Goal: Task Accomplishment & Management: Manage account settings

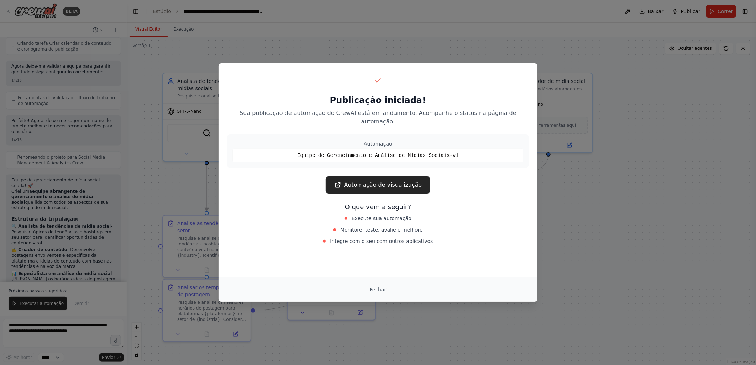
scroll to position [762, 0]
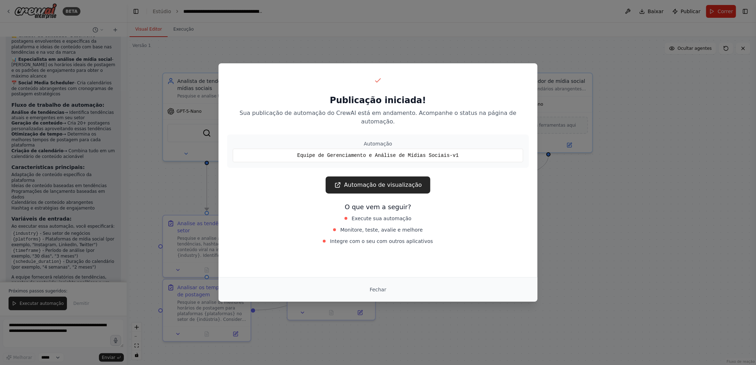
click at [365, 181] on font "Automação de visualização" at bounding box center [383, 185] width 78 height 9
click at [376, 291] on button "Fechar" at bounding box center [378, 289] width 28 height 13
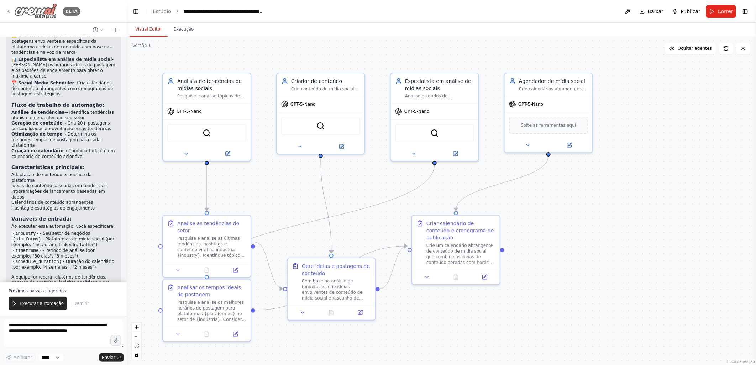
click at [9, 12] on icon at bounding box center [9, 12] width 6 height 6
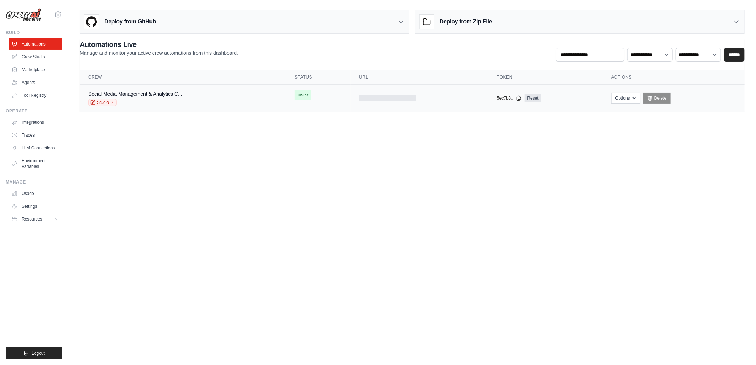
click at [300, 95] on span "Online" at bounding box center [303, 95] width 17 height 10
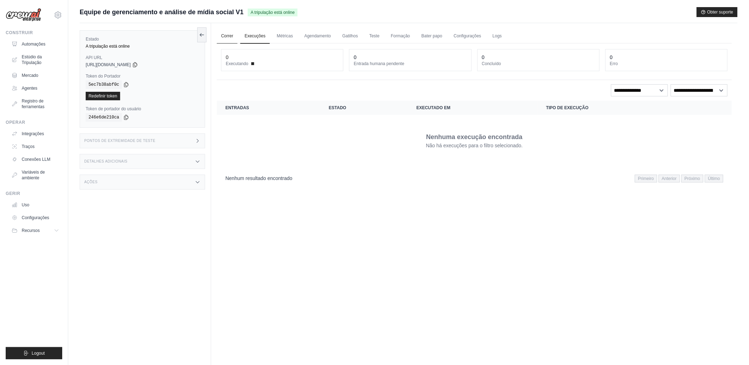
click at [227, 38] on link "Correr" at bounding box center [227, 36] width 21 height 15
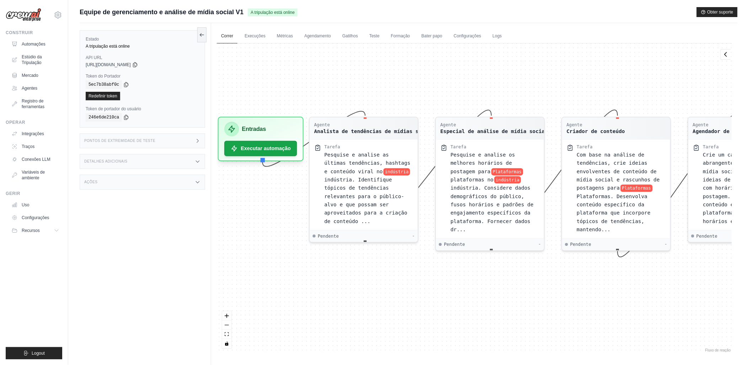
drag, startPoint x: 348, startPoint y: 127, endPoint x: 352, endPoint y: 90, distance: 37.6
click at [352, 90] on div "Agente Analista de tendências de mídias sociais Tarefa Pesquise e analise as úl…" at bounding box center [474, 198] width 515 height 310
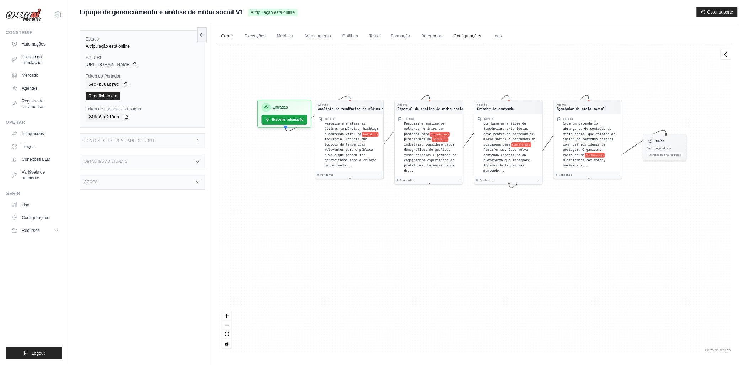
click at [462, 37] on link "Configurações" at bounding box center [468, 36] width 36 height 15
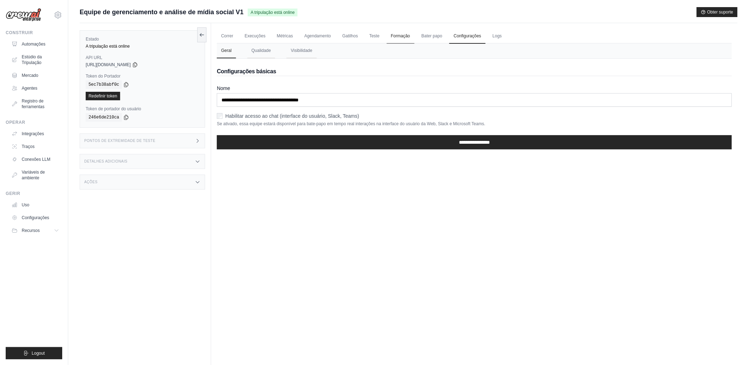
click at [398, 38] on link "Formação" at bounding box center [401, 36] width 28 height 15
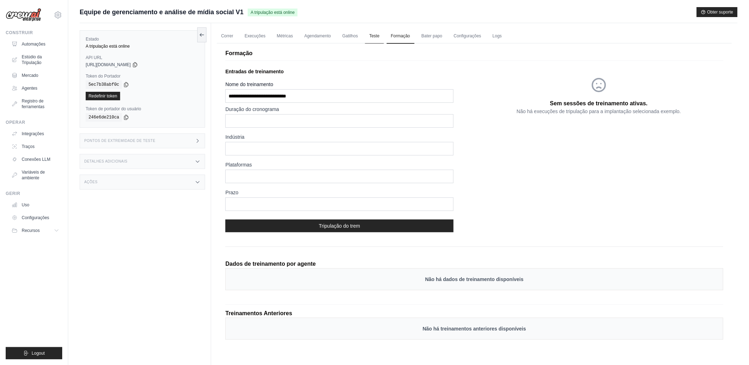
click at [371, 36] on link "Teste" at bounding box center [374, 36] width 19 height 15
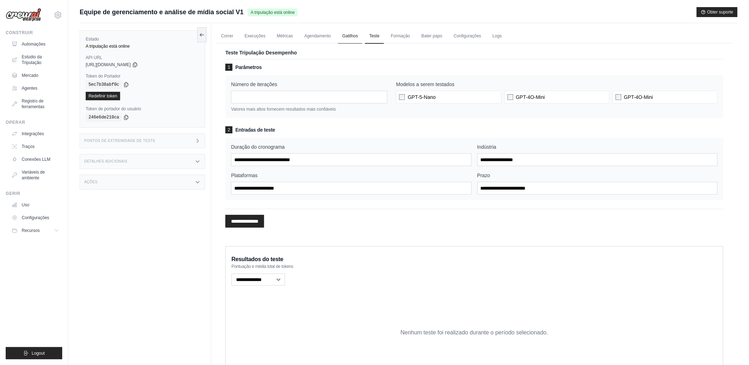
click at [350, 36] on link "Gatilhos" at bounding box center [350, 36] width 24 height 15
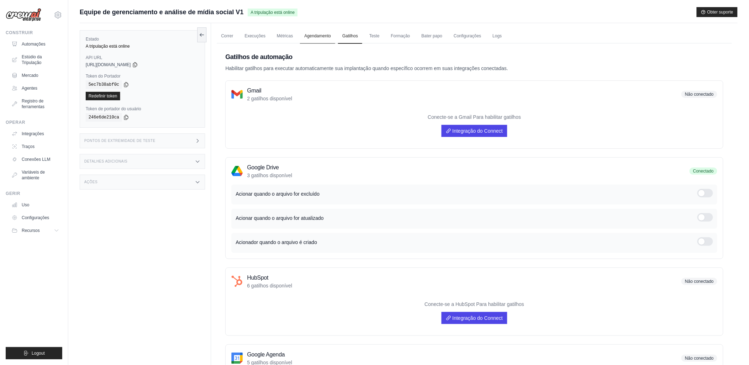
click at [319, 36] on link "Agendamento" at bounding box center [317, 36] width 35 height 15
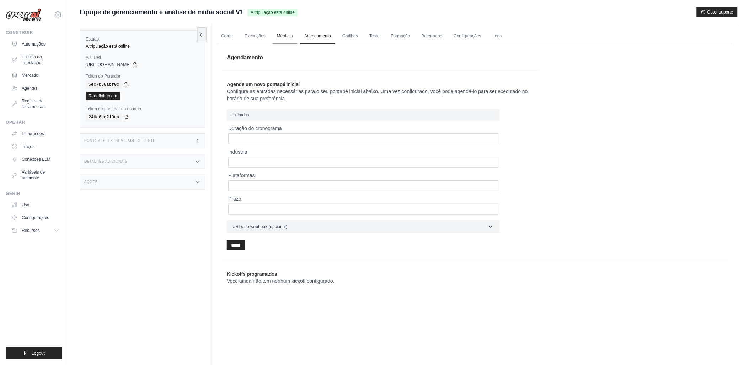
click at [285, 38] on link "Métricas" at bounding box center [285, 36] width 25 height 15
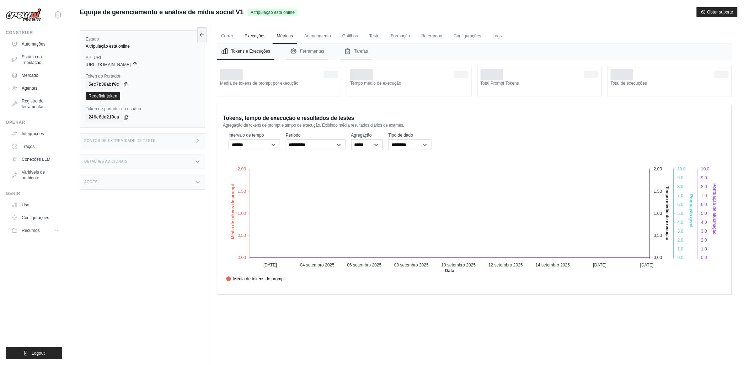
click at [254, 37] on link "Execuções" at bounding box center [255, 36] width 30 height 15
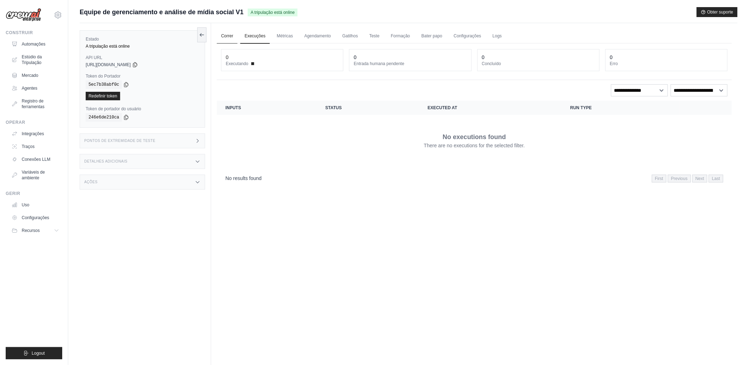
click at [228, 37] on link "Correr" at bounding box center [227, 36] width 21 height 15
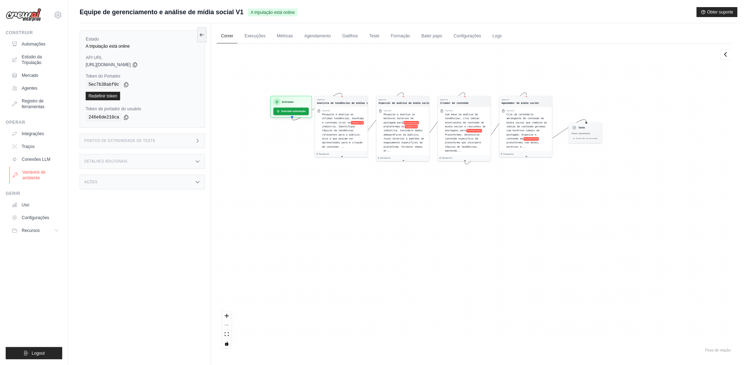
click at [27, 172] on font "Variáveis de ambiente" at bounding box center [41, 174] width 38 height 11
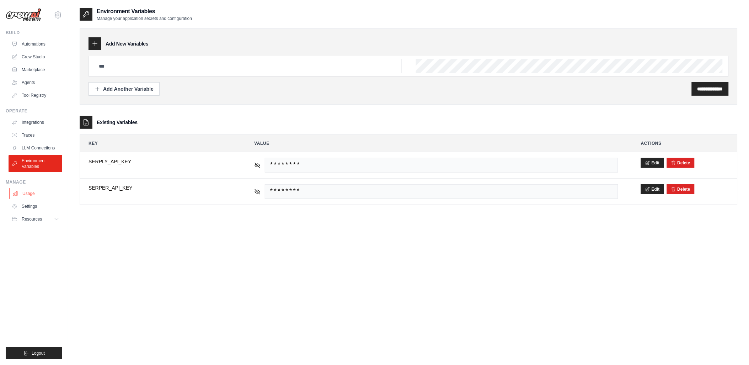
click at [29, 193] on link "Usage" at bounding box center [36, 193] width 54 height 11
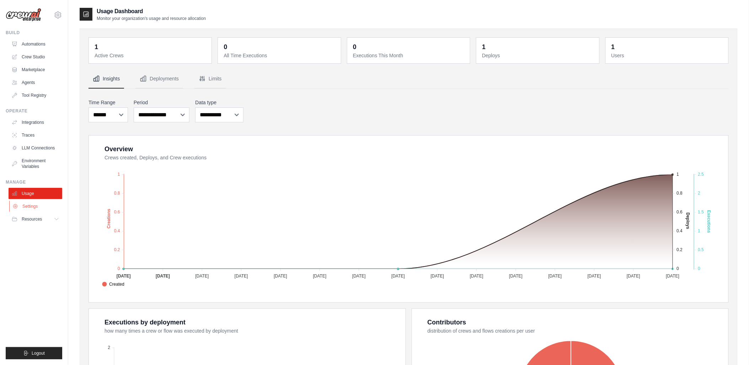
click at [29, 204] on link "Settings" at bounding box center [36, 206] width 54 height 11
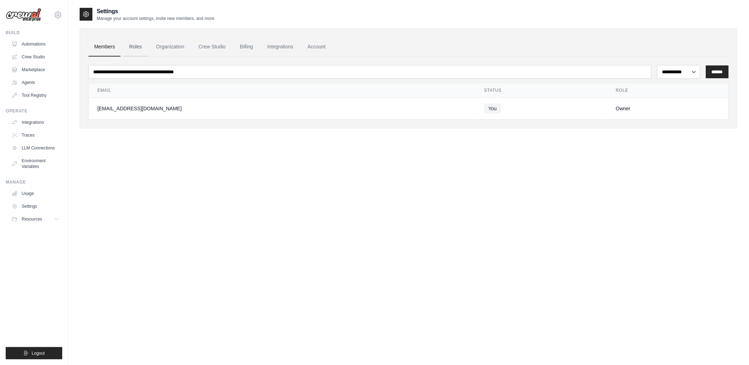
click at [132, 46] on link "Roles" at bounding box center [135, 46] width 24 height 19
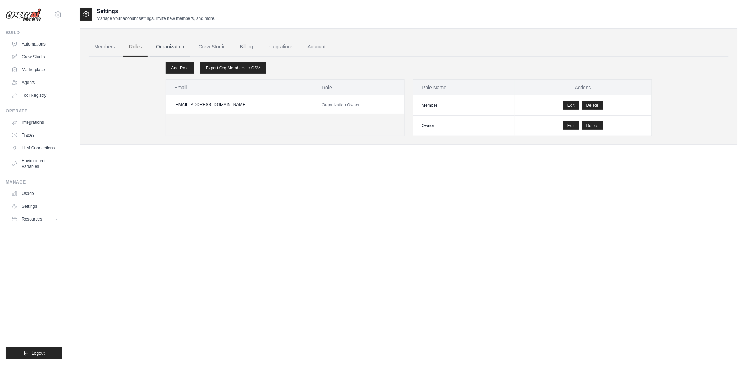
click at [163, 47] on link "Organization" at bounding box center [169, 46] width 39 height 19
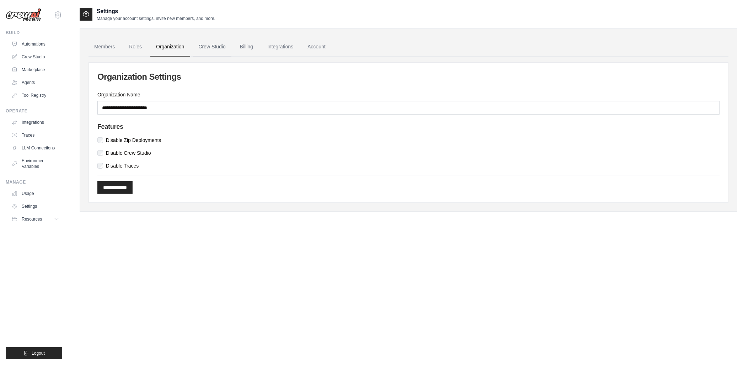
click at [205, 49] on link "Crew Studio" at bounding box center [212, 46] width 38 height 19
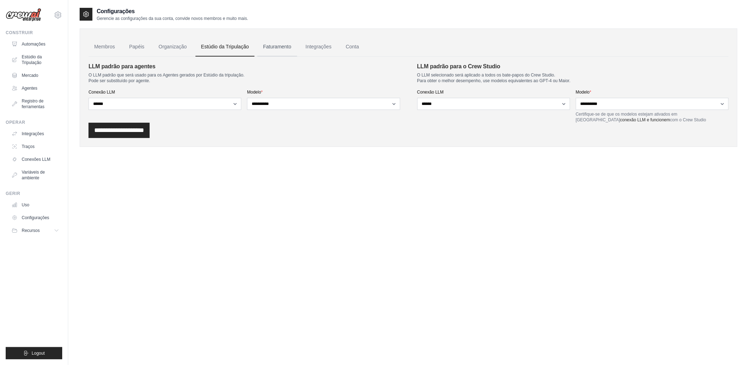
click at [275, 47] on link "Faturamento" at bounding box center [277, 46] width 39 height 19
click at [313, 45] on link "Integrações" at bounding box center [318, 46] width 37 height 19
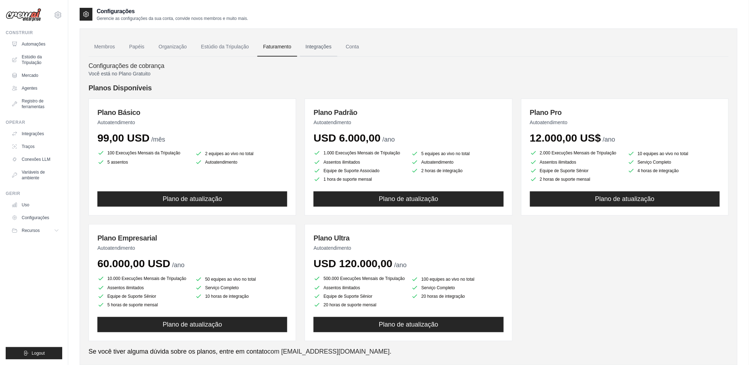
click at [318, 46] on link "Integrações" at bounding box center [318, 46] width 37 height 19
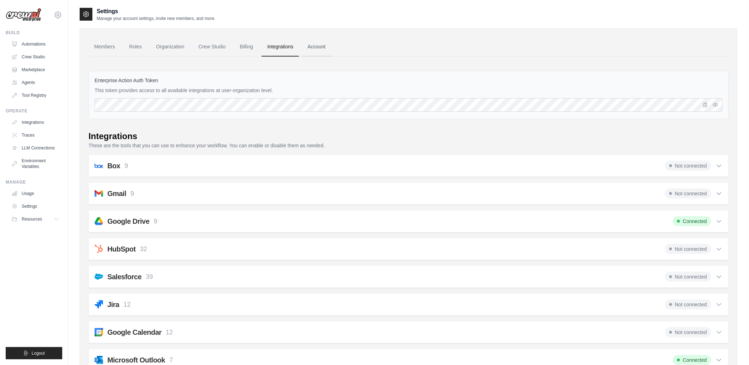
click at [319, 43] on link "Account" at bounding box center [317, 46] width 30 height 19
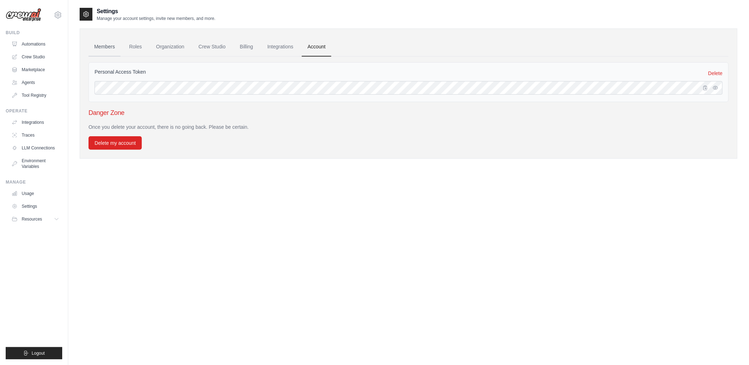
click at [101, 48] on link "Members" at bounding box center [105, 46] width 32 height 19
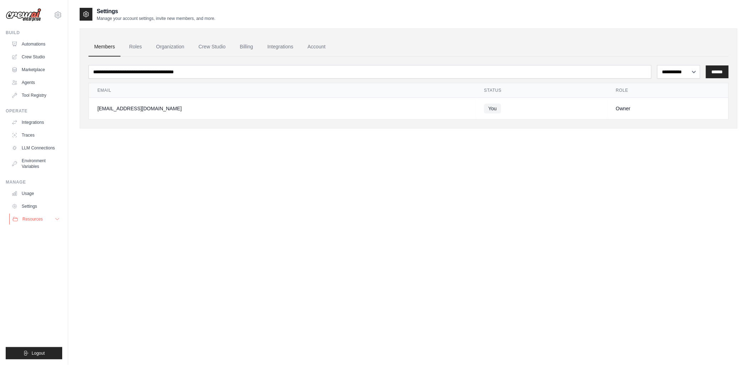
click at [29, 217] on span "Resources" at bounding box center [32, 219] width 20 height 6
click at [27, 193] on link "Usage" at bounding box center [36, 193] width 54 height 11
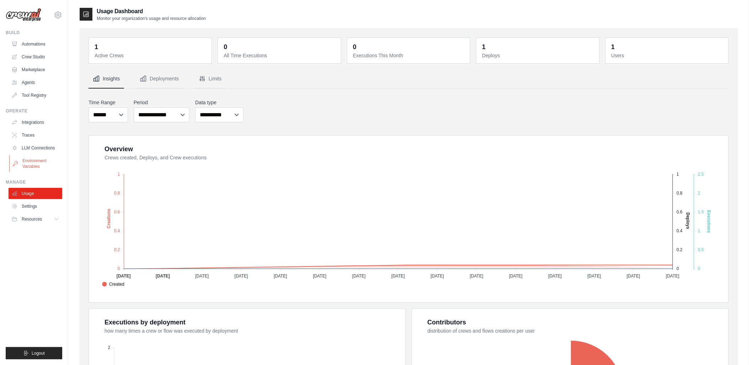
click at [28, 162] on link "Environment Variables" at bounding box center [36, 163] width 54 height 17
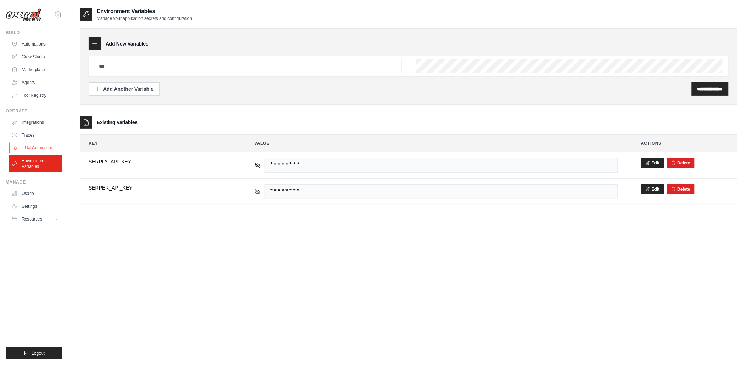
click at [31, 148] on link "LLM Connections" at bounding box center [36, 147] width 54 height 11
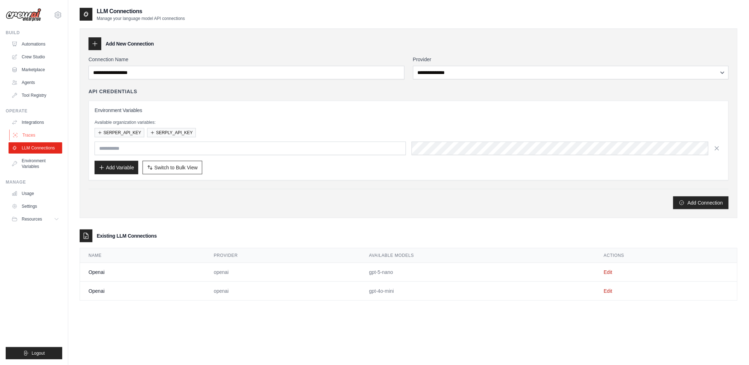
click at [30, 134] on link "Traces" at bounding box center [36, 134] width 54 height 11
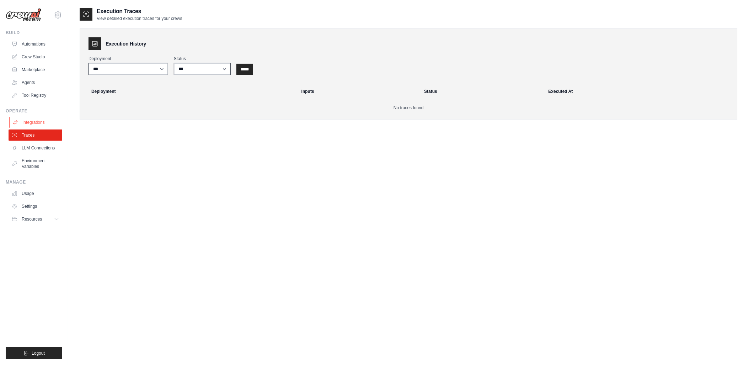
click at [33, 121] on link "Integrations" at bounding box center [36, 122] width 54 height 11
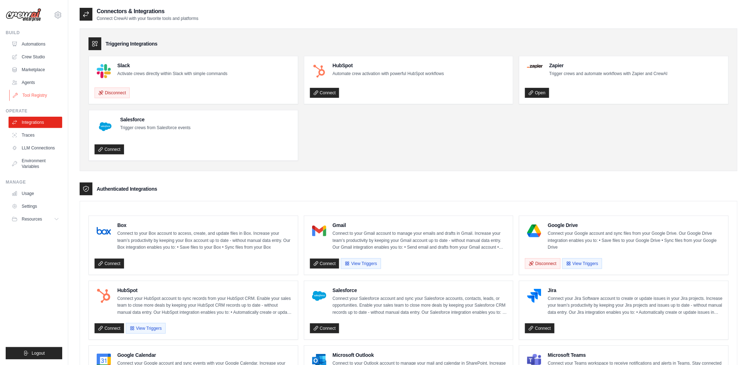
click at [34, 96] on link "Tool Registry" at bounding box center [36, 95] width 54 height 11
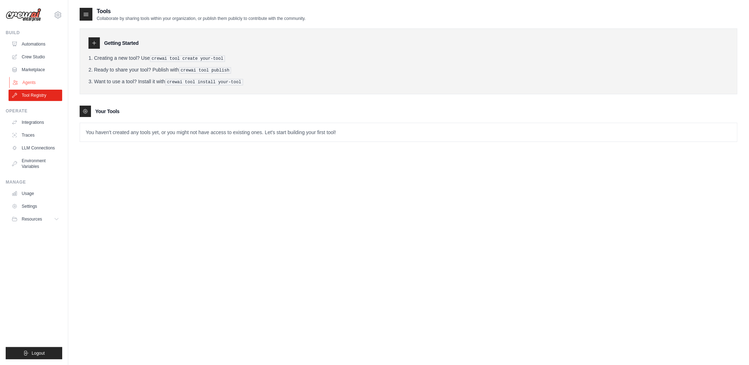
click at [31, 82] on link "Agents" at bounding box center [36, 82] width 54 height 11
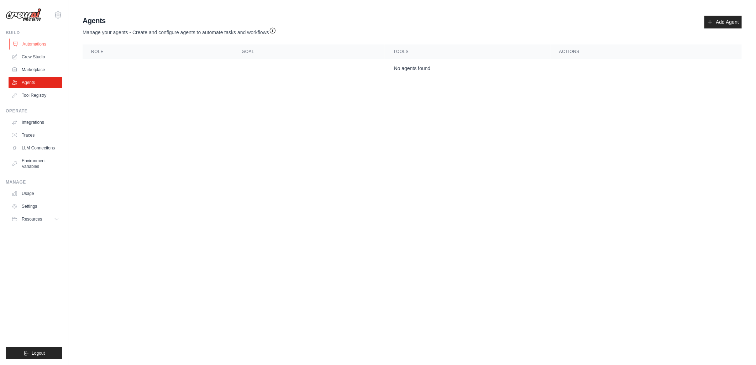
click at [29, 44] on link "Automations" at bounding box center [36, 43] width 54 height 11
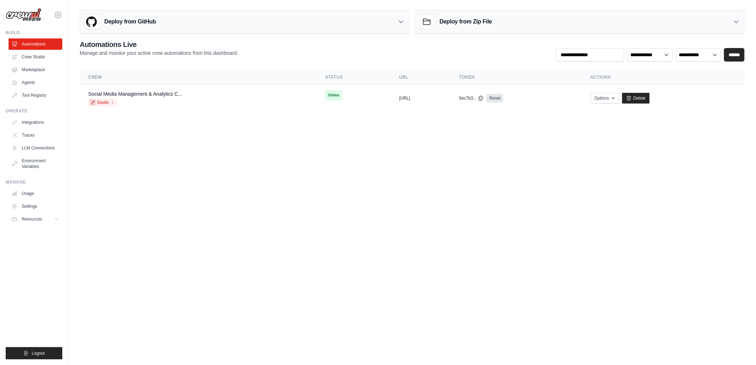
click at [393, 22] on div "Deploy from GitHub" at bounding box center [244, 21] width 329 height 23
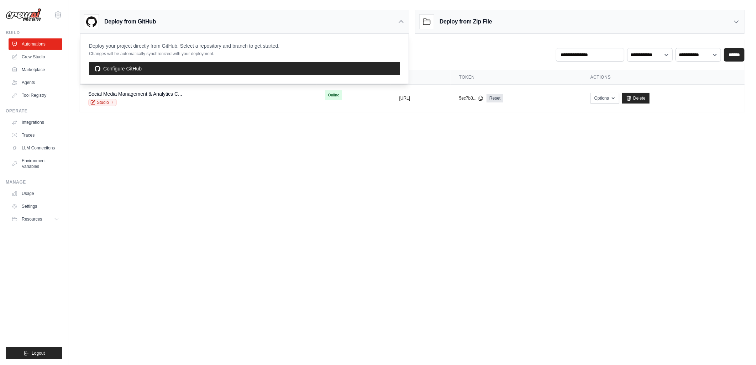
click at [702, 26] on div "Deploy from Zip File" at bounding box center [579, 21] width 329 height 23
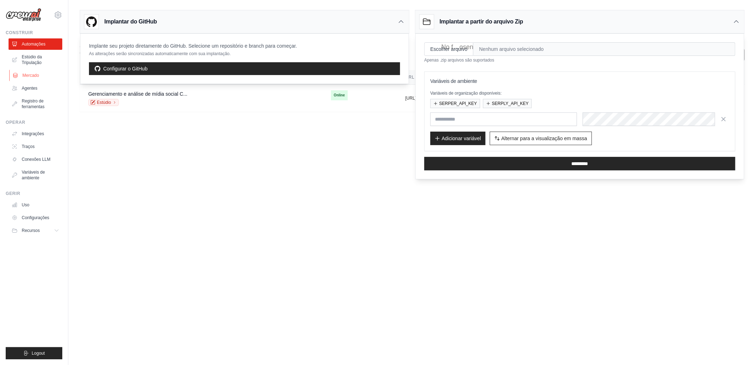
click at [32, 76] on font "Mercado" at bounding box center [30, 76] width 17 height 6
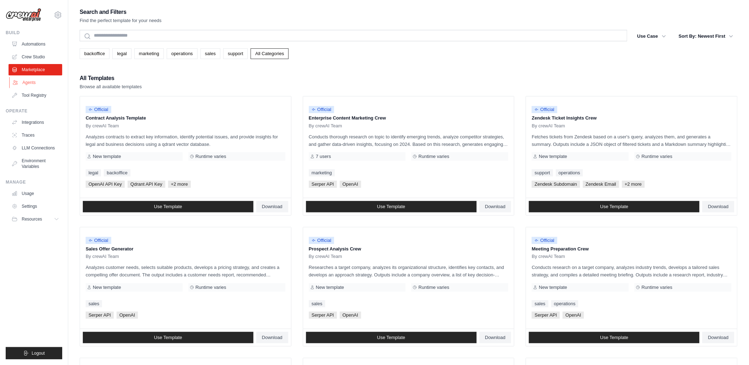
click at [28, 83] on link "Agents" at bounding box center [36, 82] width 54 height 11
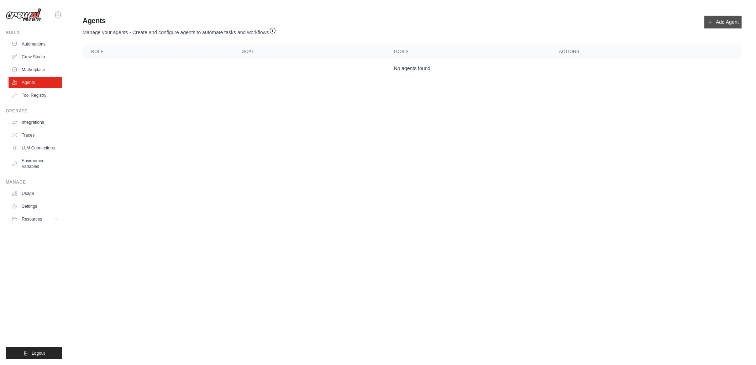
click at [719, 23] on link "Add Agent" at bounding box center [722, 22] width 37 height 13
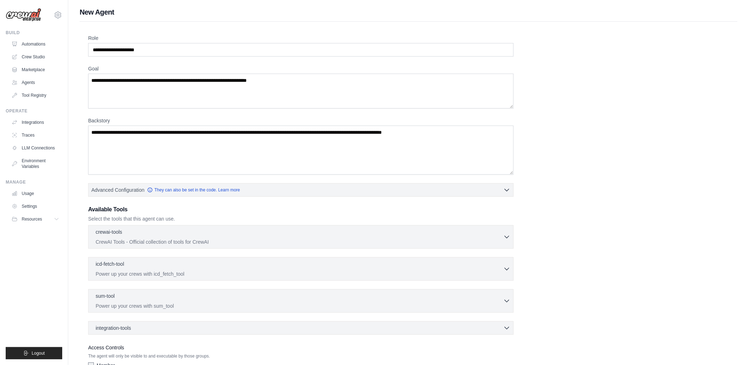
click at [553, 195] on div "Role Goal Backstory Advanced Configuration They can also be set in the code. Le…" at bounding box center [408, 208] width 641 height 347
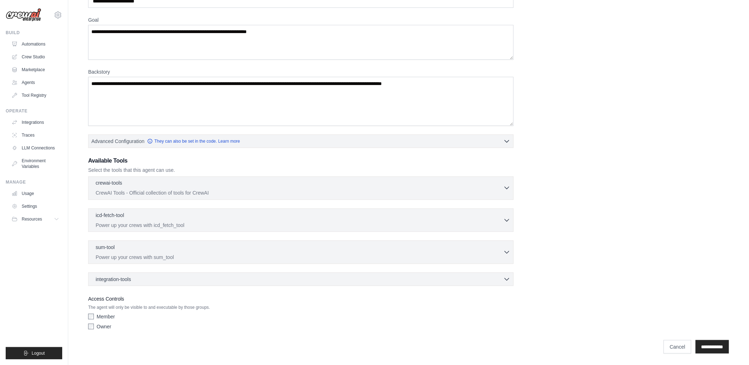
click at [227, 191] on p "CrewAI Tools - Official collection of tools for CrewAI" at bounding box center [300, 192] width 408 height 7
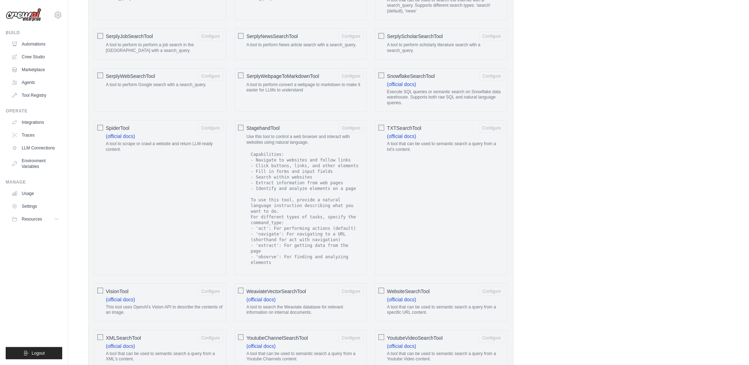
scroll to position [1193, 0]
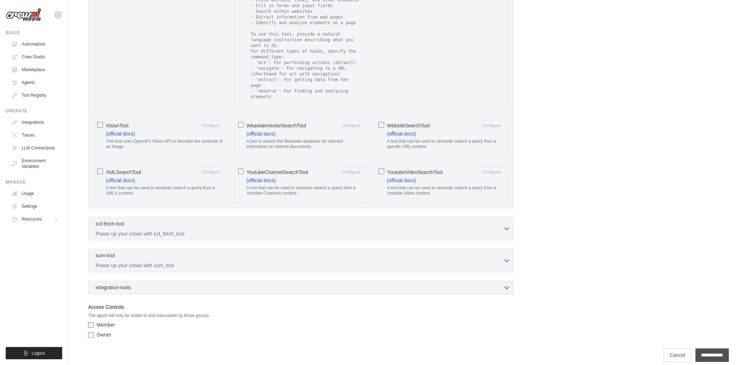
click at [707, 349] on input "**********" at bounding box center [712, 356] width 33 height 14
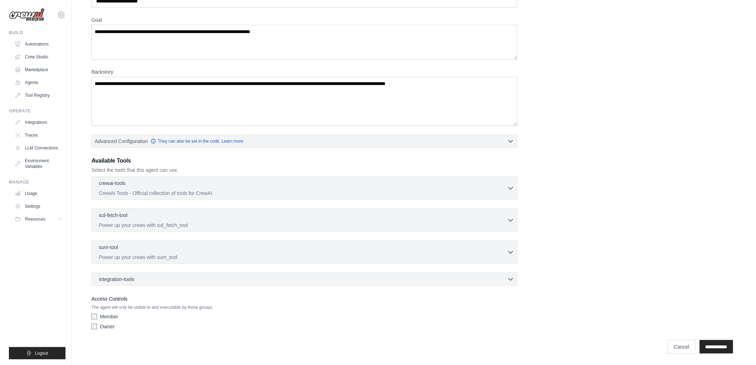
scroll to position [0, 0]
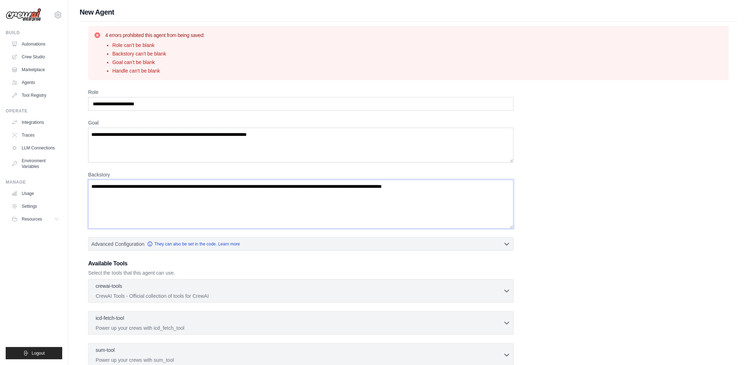
click at [285, 208] on textarea "Backstory" at bounding box center [301, 204] width 426 height 49
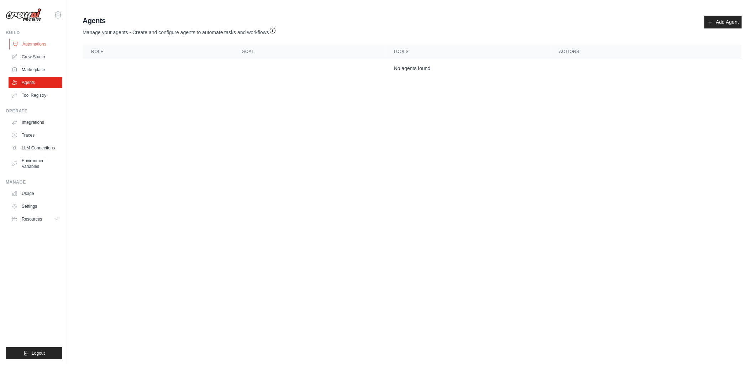
click at [41, 43] on link "Automations" at bounding box center [36, 43] width 54 height 11
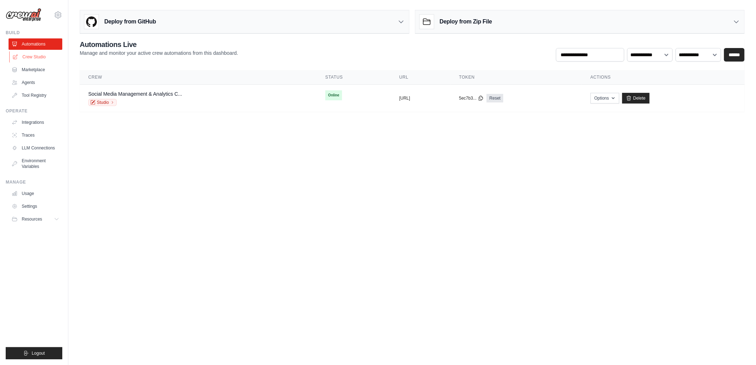
click at [35, 59] on link "Crew Studio" at bounding box center [36, 56] width 54 height 11
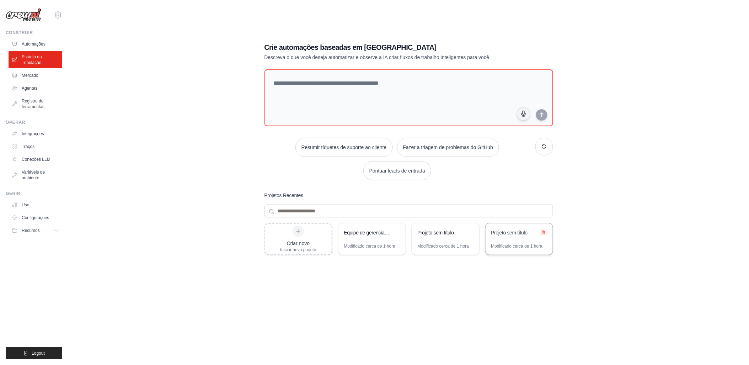
click at [542, 232] on icon at bounding box center [544, 232] width 4 height 4
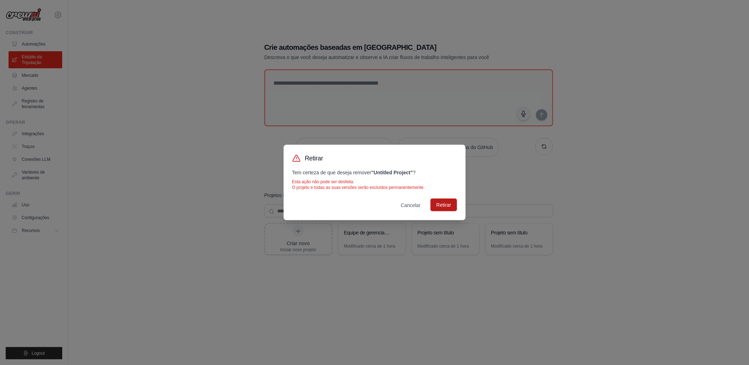
click at [442, 207] on button "Retirar" at bounding box center [444, 204] width 26 height 13
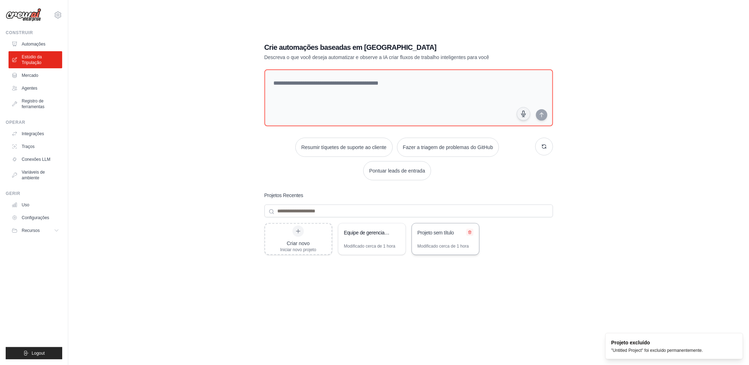
click at [468, 231] on icon at bounding box center [470, 232] width 4 height 4
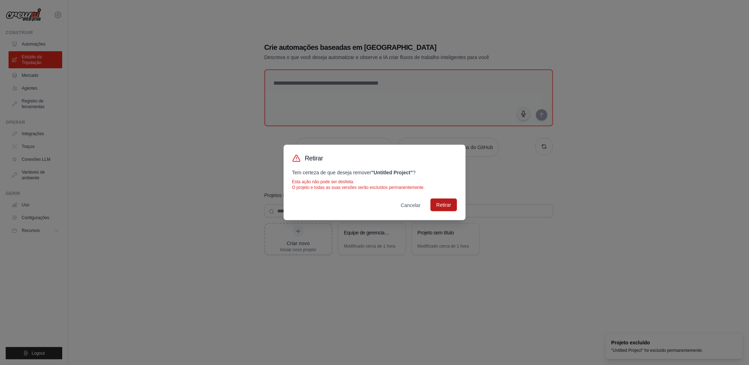
click at [446, 203] on button "Retirar" at bounding box center [444, 204] width 26 height 13
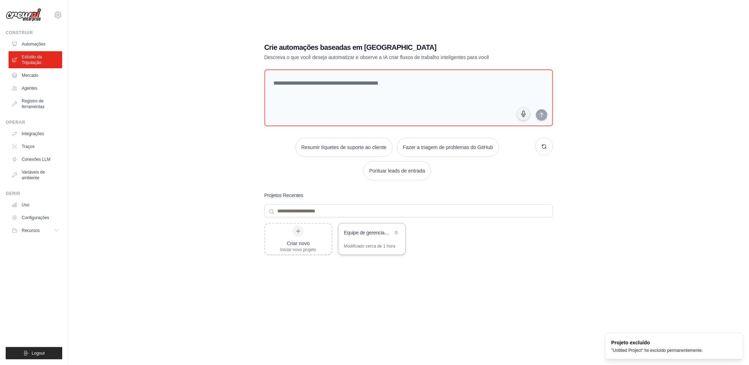
click at [379, 235] on div "Equipe de gerenciamento e análise de mídia social" at bounding box center [368, 232] width 49 height 7
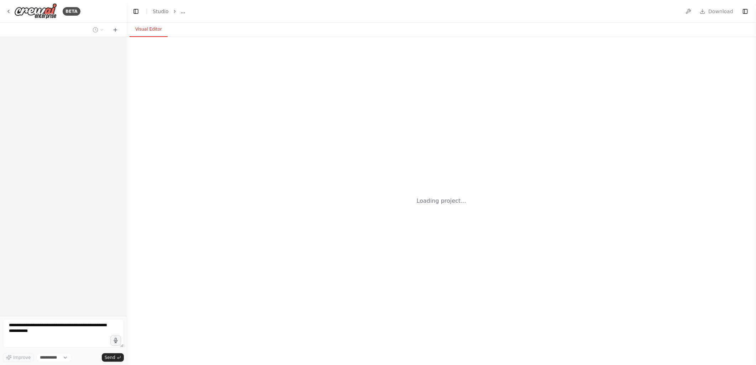
select select "****"
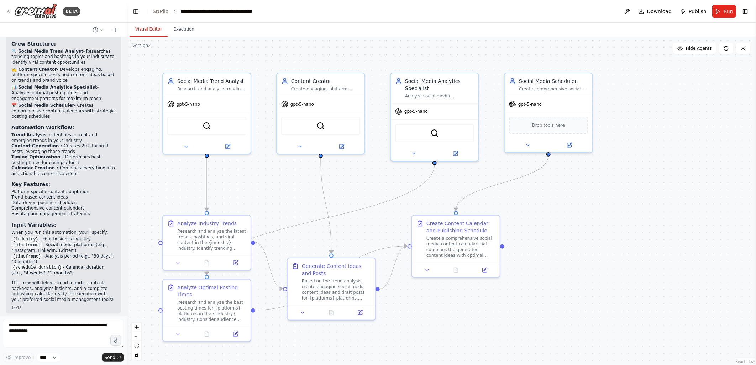
scroll to position [684, 0]
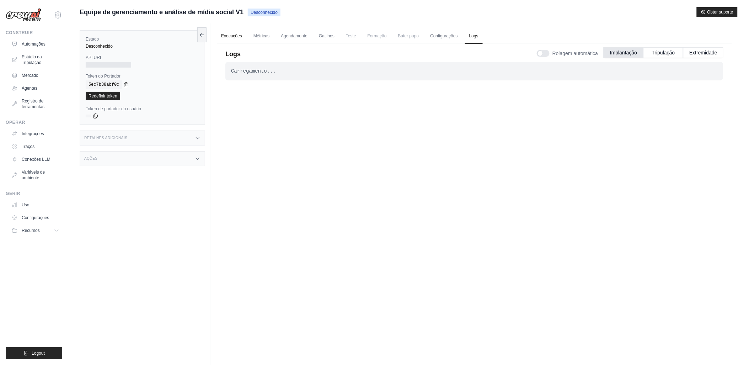
click at [222, 33] on link "Execuções" at bounding box center [232, 36] width 30 height 15
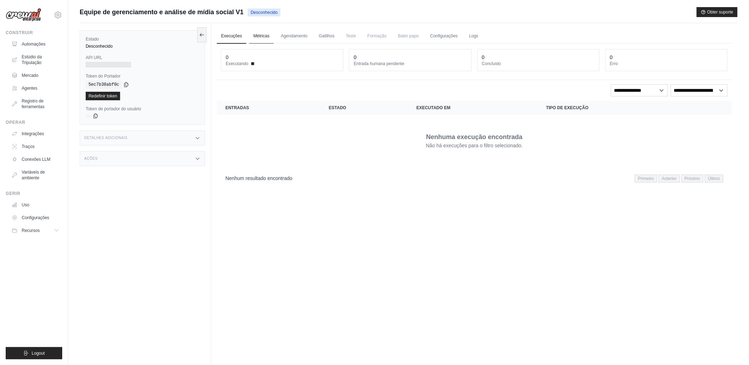
click at [258, 36] on link "Métricas" at bounding box center [261, 36] width 25 height 15
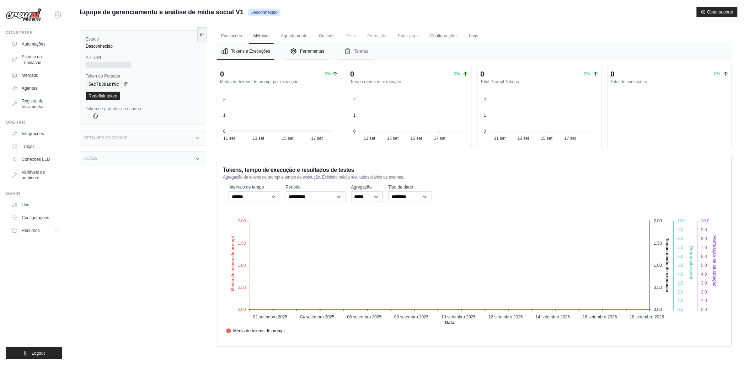
drag, startPoint x: 308, startPoint y: 48, endPoint x: 322, endPoint y: 51, distance: 13.7
click at [308, 48] on font "Ferramentas" at bounding box center [312, 51] width 24 height 6
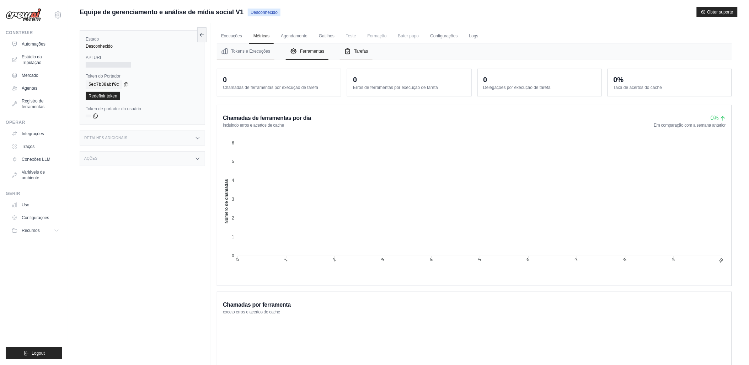
click at [361, 54] on button "Tarefas" at bounding box center [356, 51] width 32 height 16
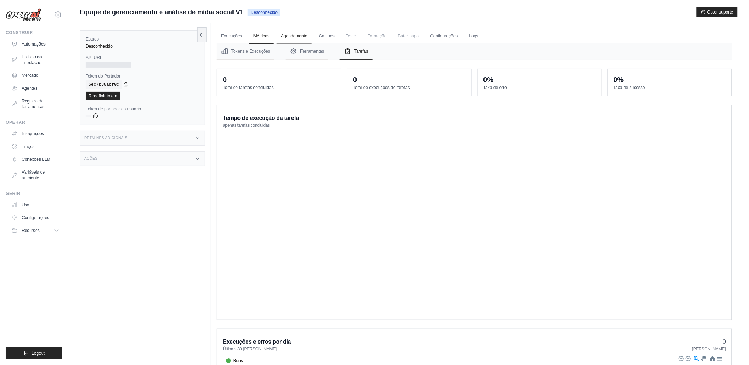
click at [291, 34] on link "Agendamento" at bounding box center [294, 36] width 35 height 15
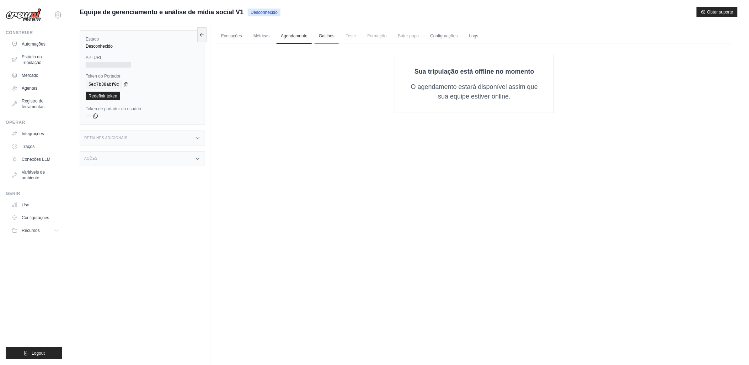
click at [325, 34] on link "Gatilhos" at bounding box center [327, 36] width 24 height 15
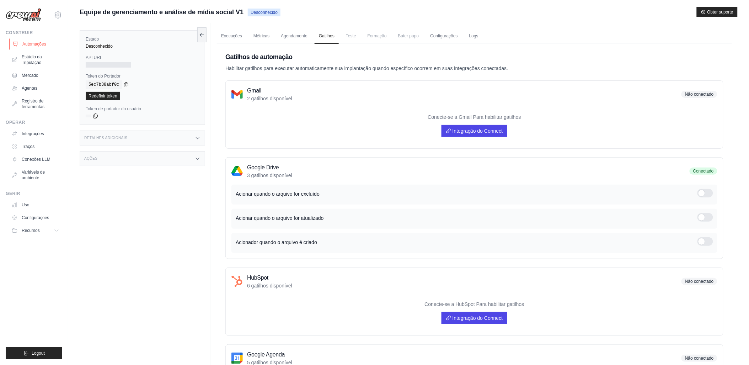
click at [32, 44] on font "Automações" at bounding box center [34, 44] width 24 height 6
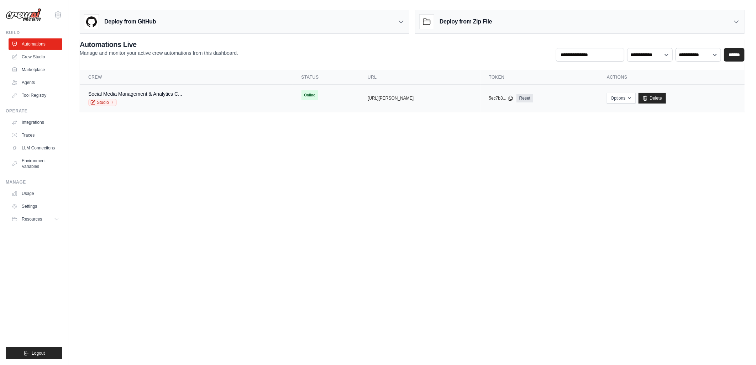
click at [301, 91] on span "Online" at bounding box center [309, 95] width 17 height 10
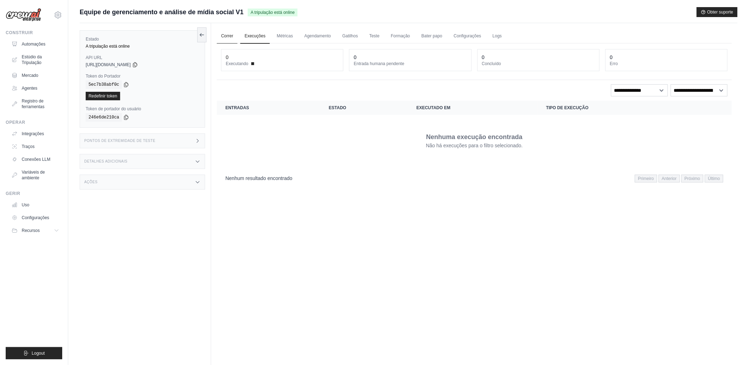
click at [227, 37] on link "Correr" at bounding box center [227, 36] width 21 height 15
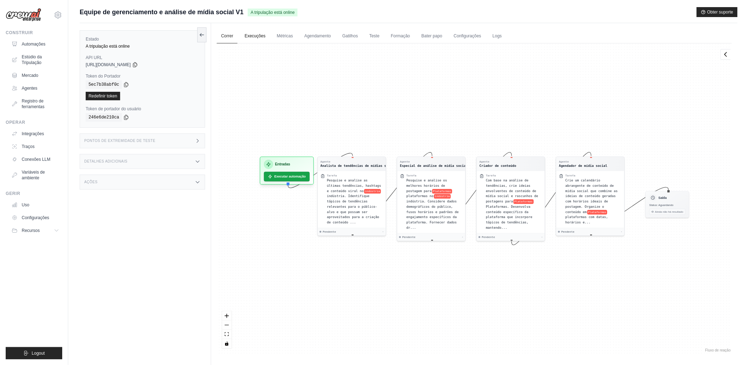
click at [257, 36] on link "Execuções" at bounding box center [255, 36] width 30 height 15
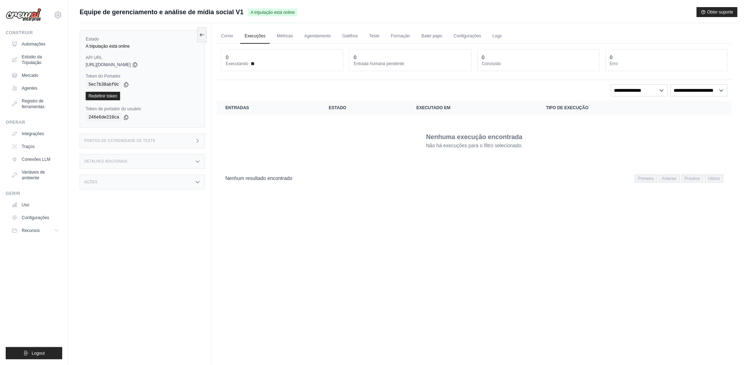
click at [143, 140] on h3 "Pontos de extremidade de teste" at bounding box center [119, 141] width 71 height 4
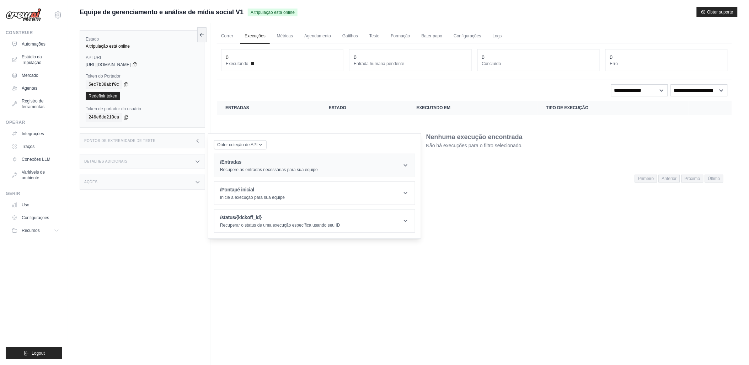
click at [247, 162] on h1 "/Entradas" at bounding box center [269, 161] width 98 height 7
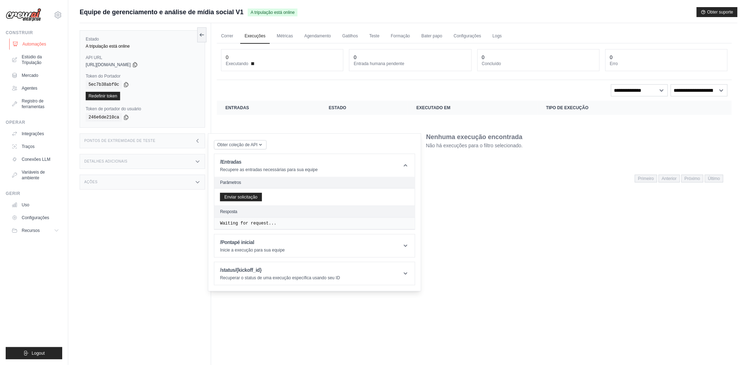
click at [30, 44] on font "Automações" at bounding box center [34, 44] width 24 height 6
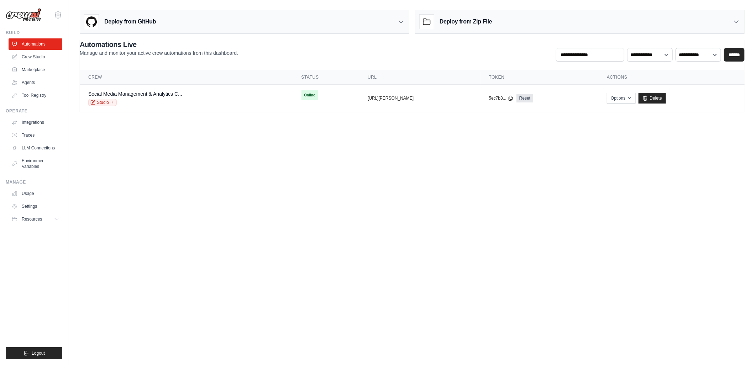
click at [225, 20] on div "Deploy from GitHub" at bounding box center [244, 21] width 329 height 23
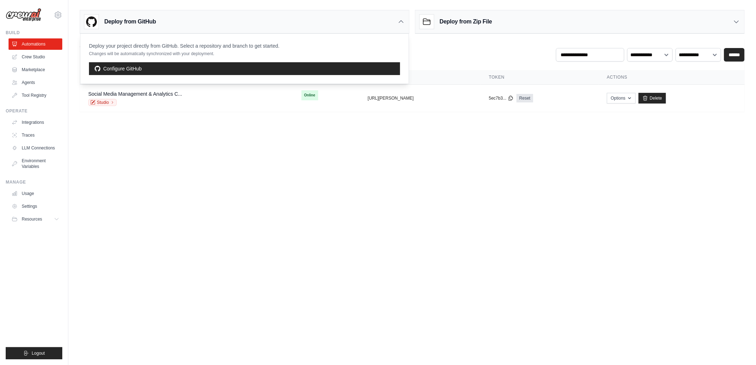
click at [472, 24] on h3 "Deploy from Zip File" at bounding box center [465, 21] width 52 height 9
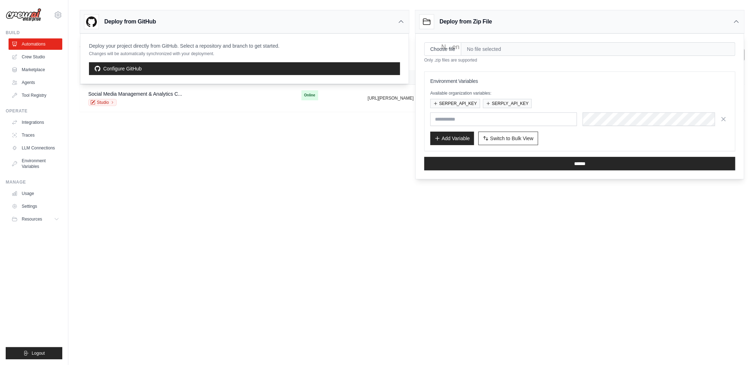
click at [325, 132] on body "nilton@niltonoliveiraadv.com Settings Build Automations Crew Studio" at bounding box center [378, 182] width 756 height 365
click at [32, 56] on link "Crew Studio" at bounding box center [36, 56] width 54 height 11
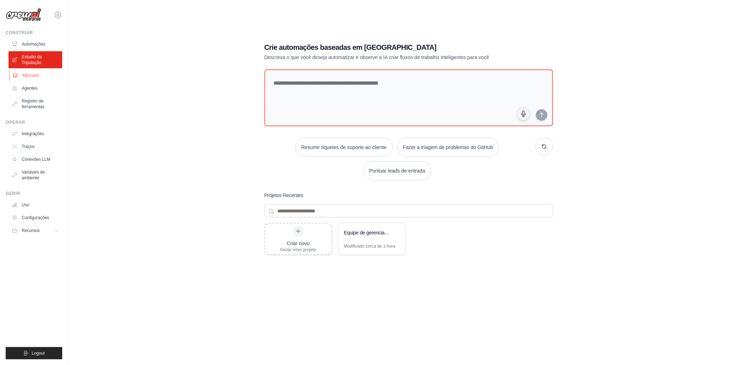
click at [27, 74] on font "Mercado" at bounding box center [30, 76] width 17 height 6
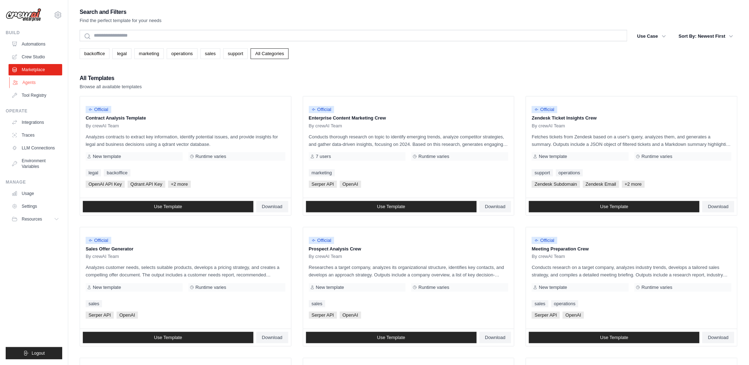
click at [26, 84] on link "Agents" at bounding box center [36, 82] width 54 height 11
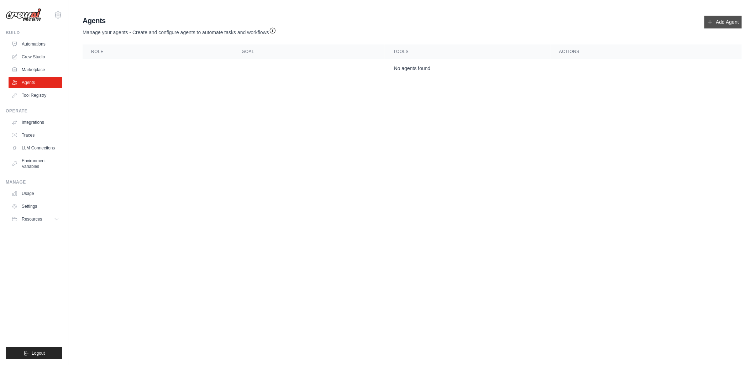
click at [717, 23] on link "Add Agent" at bounding box center [722, 22] width 37 height 13
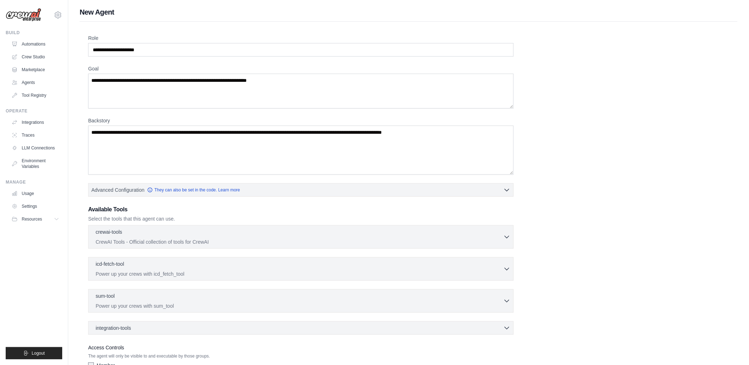
scroll to position [49, 0]
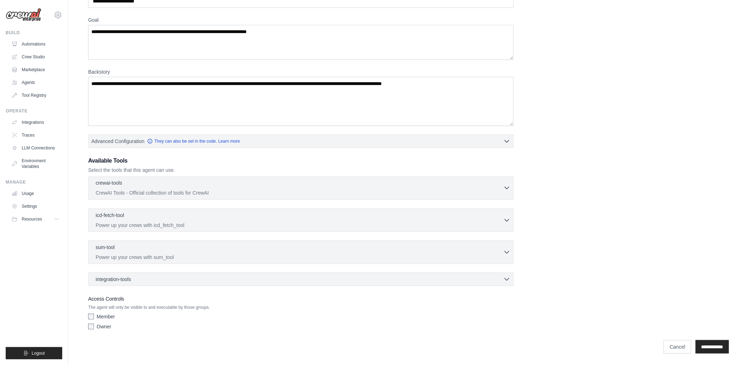
click at [384, 196] on div "crewai-tools 0 selected CrewAI Tools - Official collection of tools for CrewAI …" at bounding box center [301, 187] width 426 height 23
drag, startPoint x: 608, startPoint y: 188, endPoint x: 622, endPoint y: 91, distance: 97.4
click at [611, 176] on div "Role Goal [GEOGRAPHIC_DATA] Advanced Configuration They can also be set in the …" at bounding box center [408, 159] width 641 height 347
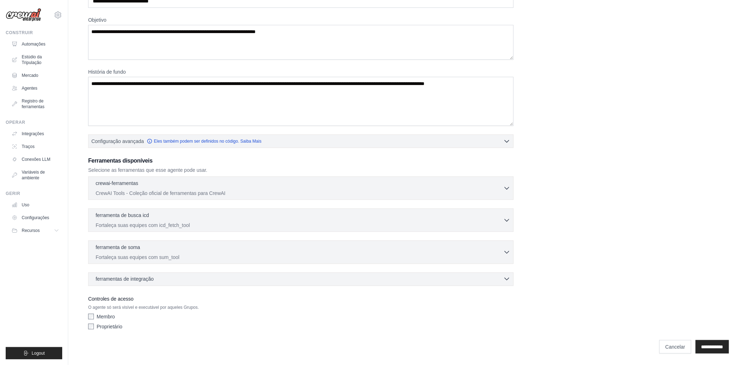
click at [154, 277] on div "ferramentas de integração 0 selected" at bounding box center [126, 278] width 61 height 7
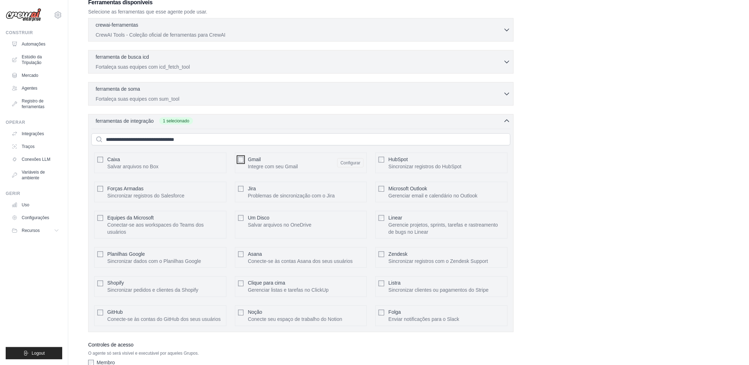
scroll to position [254, 0]
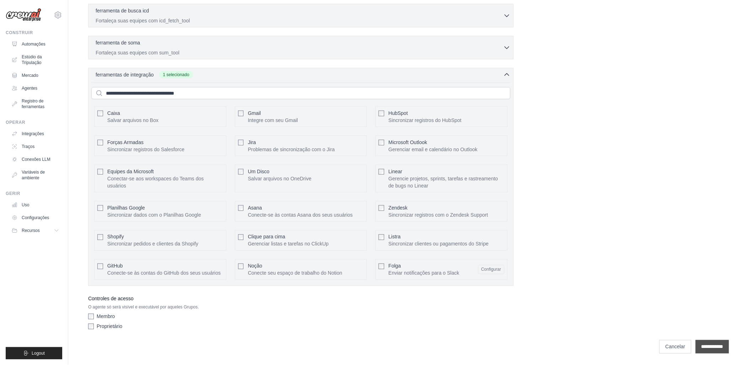
click at [705, 348] on input "**********" at bounding box center [712, 347] width 33 height 14
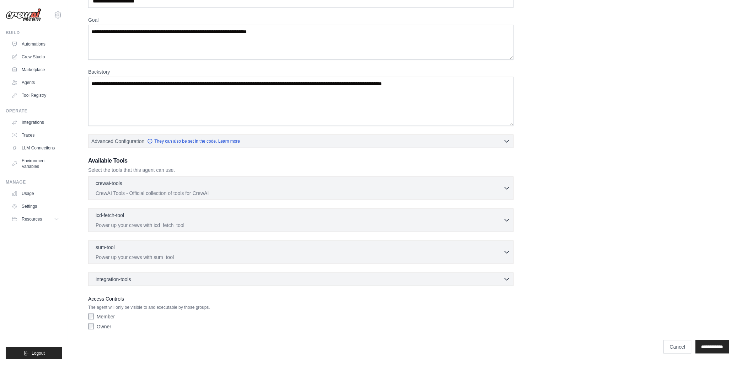
scroll to position [0, 0]
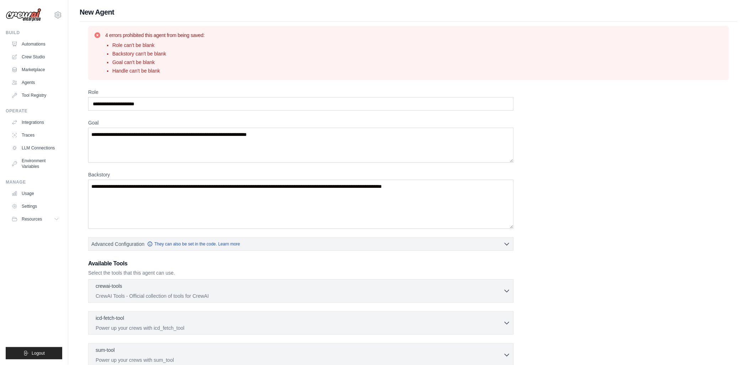
click at [97, 36] on icon at bounding box center [98, 35] width 6 height 6
click at [100, 32] on icon at bounding box center [97, 35] width 7 height 7
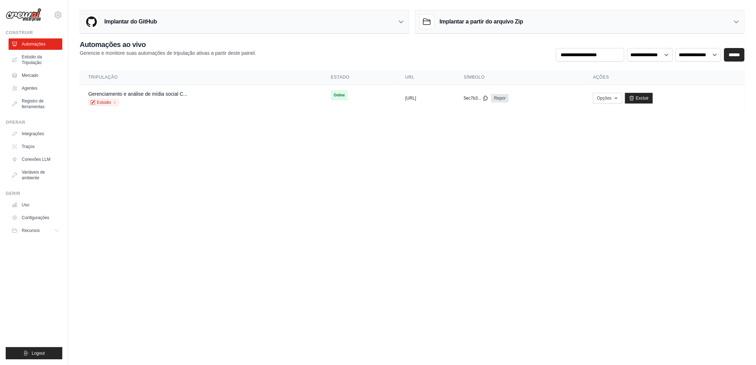
click at [126, 19] on h3 "Implantar do GitHub" at bounding box center [130, 21] width 53 height 9
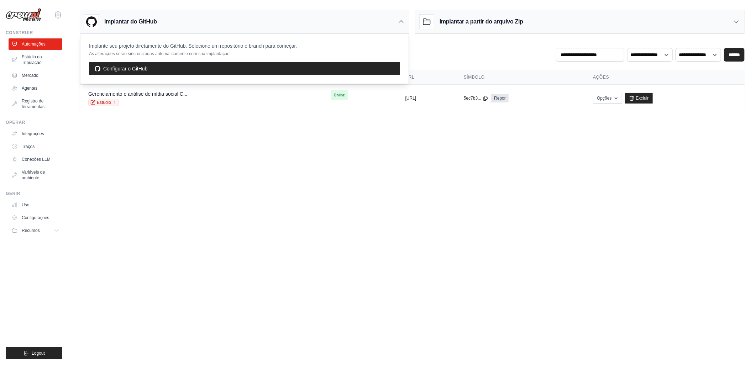
click at [737, 24] on icon at bounding box center [735, 21] width 7 height 7
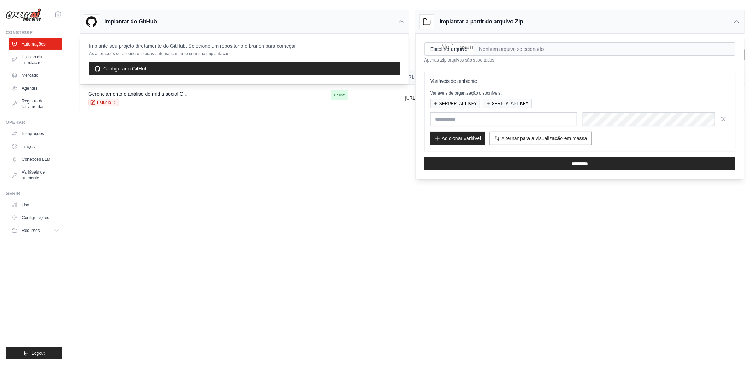
click at [397, 22] on icon at bounding box center [400, 21] width 7 height 7
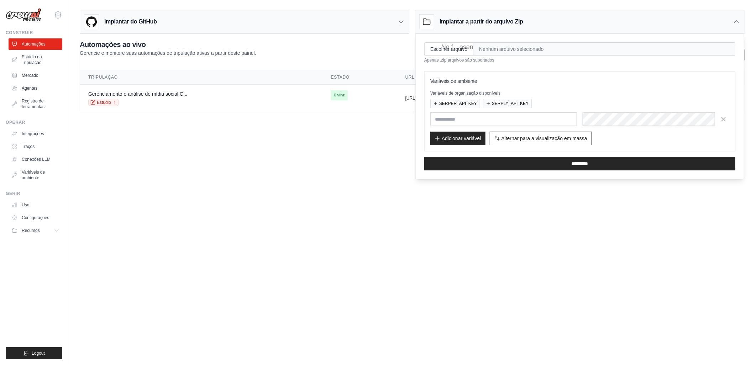
click at [397, 22] on icon at bounding box center [400, 21] width 7 height 7
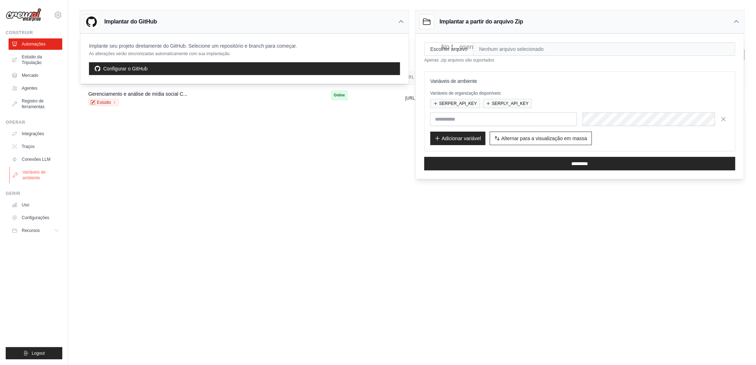
click at [28, 175] on font "Variáveis de ambiente" at bounding box center [41, 174] width 38 height 11
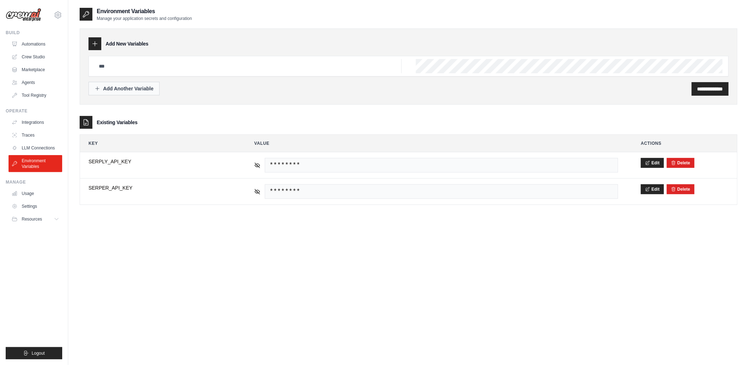
click at [112, 89] on div "Add Another Variable" at bounding box center [124, 88] width 59 height 7
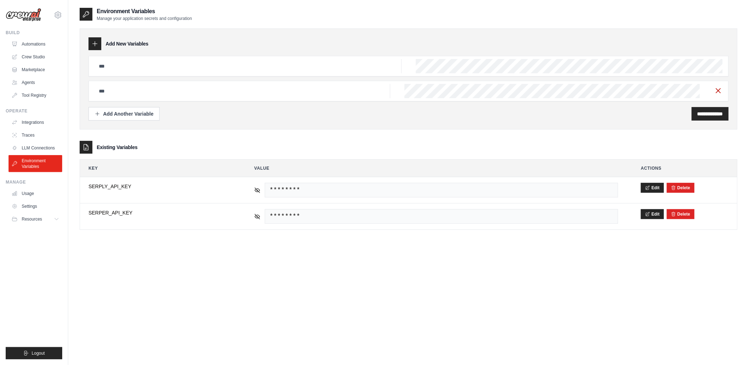
click at [721, 91] on icon "button" at bounding box center [719, 90] width 9 height 9
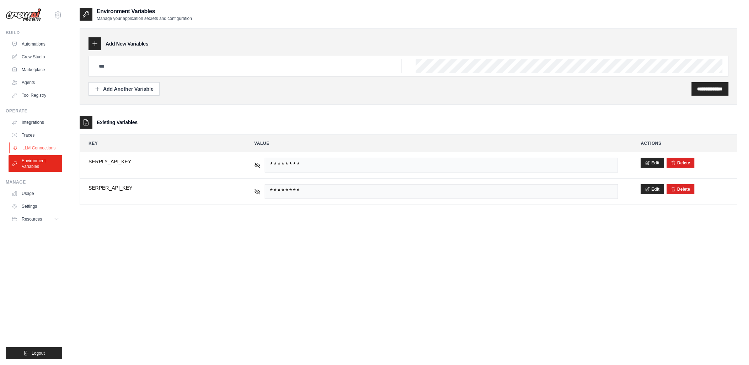
click at [29, 149] on link "LLM Connections" at bounding box center [36, 147] width 54 height 11
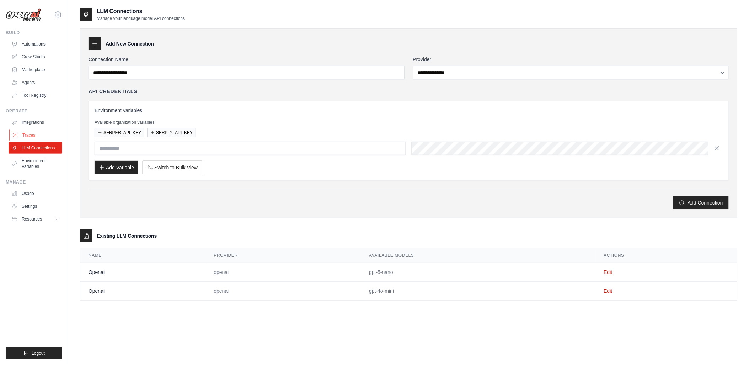
click at [29, 133] on link "Traces" at bounding box center [36, 134] width 54 height 11
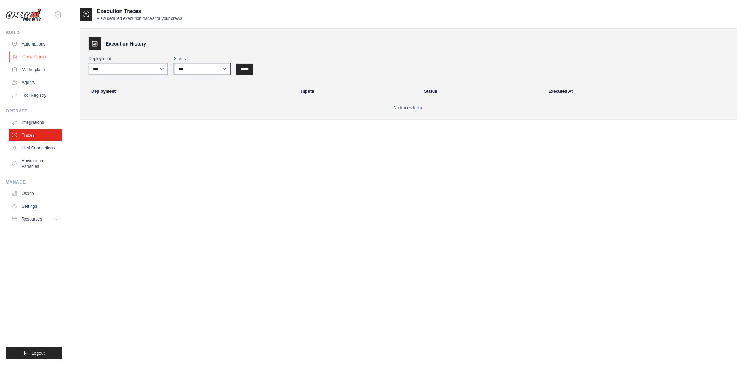
click at [29, 58] on link "Crew Studio" at bounding box center [36, 56] width 54 height 11
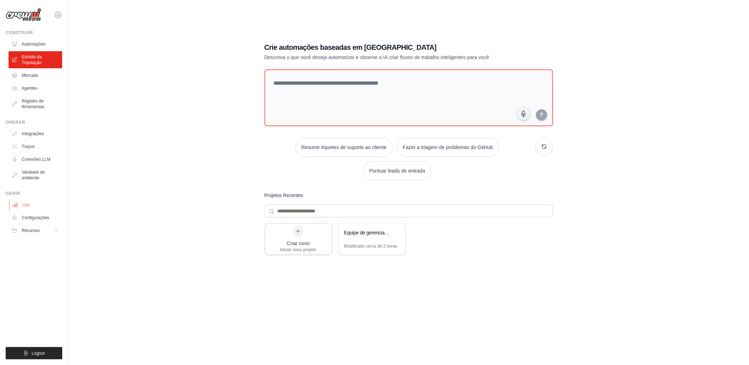
click at [29, 202] on font "Uso" at bounding box center [25, 205] width 7 height 6
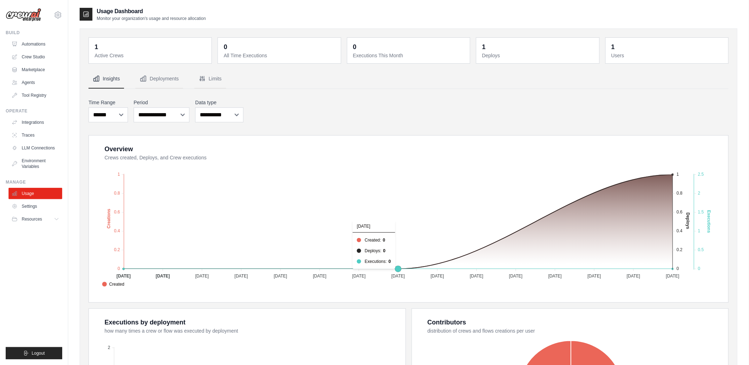
scroll to position [39, 0]
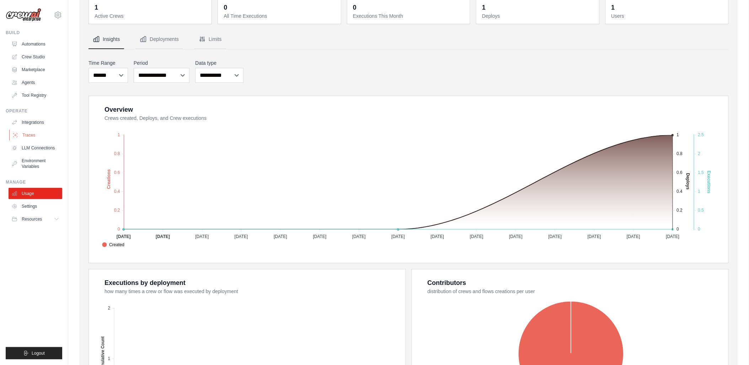
click at [32, 134] on link "Traces" at bounding box center [36, 134] width 54 height 11
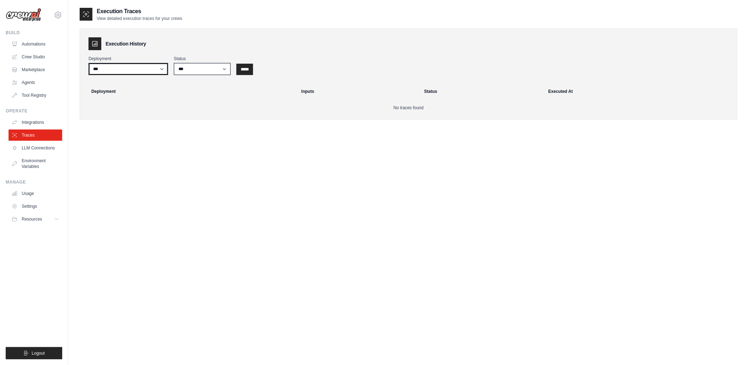
click at [139, 67] on select "**********" at bounding box center [129, 69] width 80 height 12
click at [148, 112] on div "**********" at bounding box center [409, 73] width 658 height 91
click at [126, 69] on select "**********" at bounding box center [129, 69] width 80 height 12
select select "******"
click at [89, 63] on select "**********" at bounding box center [129, 69] width 80 height 12
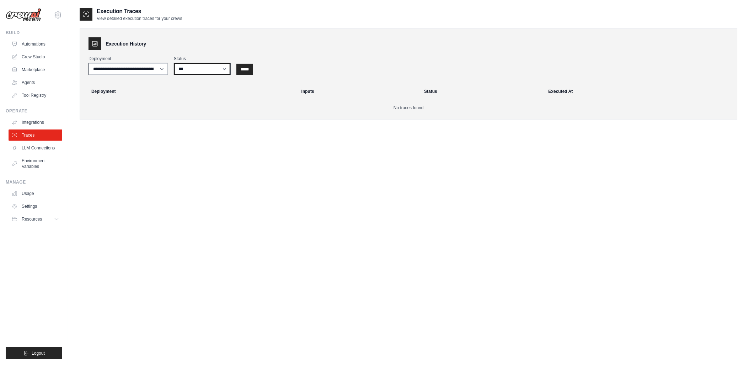
click at [208, 67] on select "*** ********* ******* *****" at bounding box center [202, 69] width 57 height 12
click at [264, 96] on th "Deployment" at bounding box center [190, 92] width 214 height 16
click at [249, 70] on input "*****" at bounding box center [245, 69] width 17 height 11
click at [246, 70] on input "*****" at bounding box center [245, 69] width 17 height 11
click at [182, 66] on select "*** ********* ******* *****" at bounding box center [202, 69] width 57 height 12
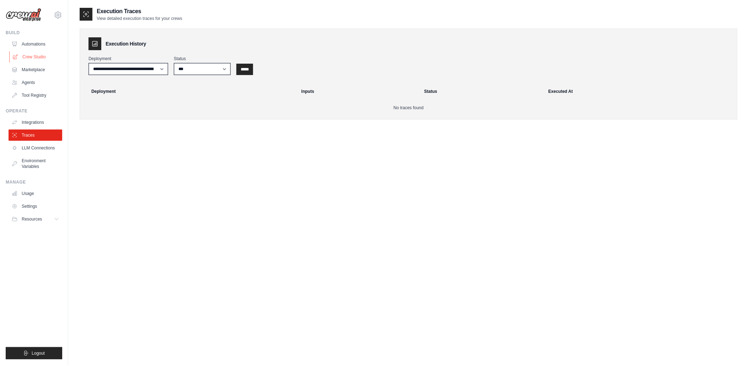
click at [30, 57] on link "Crew Studio" at bounding box center [36, 56] width 54 height 11
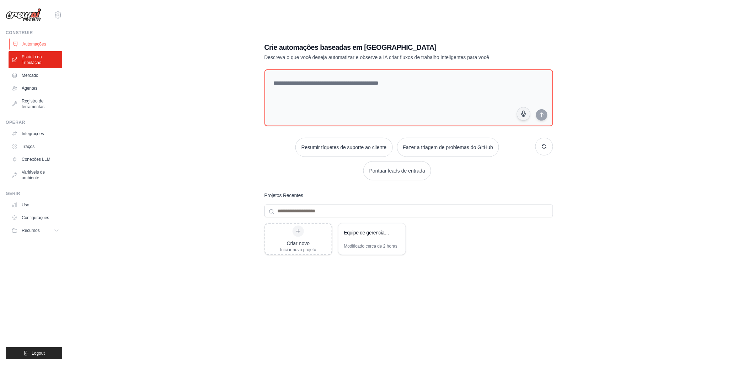
click at [35, 43] on font "Automações" at bounding box center [34, 44] width 24 height 6
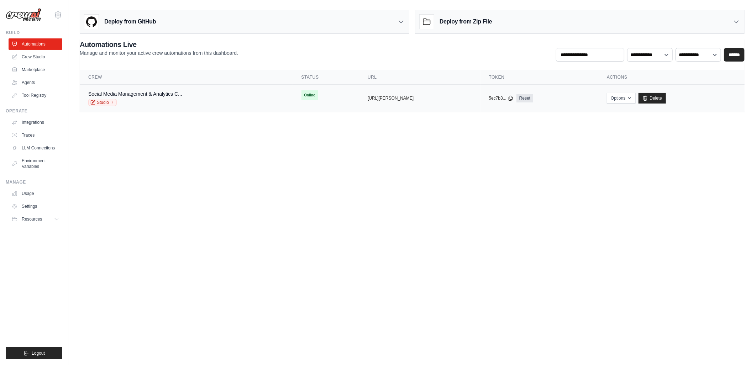
click at [301, 95] on span "Online" at bounding box center [309, 95] width 17 height 10
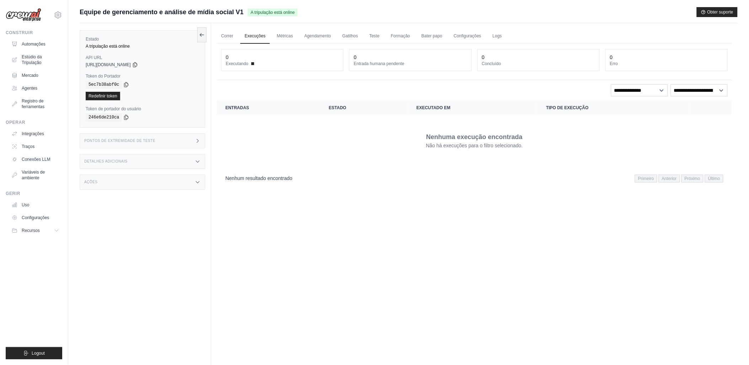
click at [157, 137] on div "Pontos de extremidade de teste" at bounding box center [143, 140] width 126 height 15
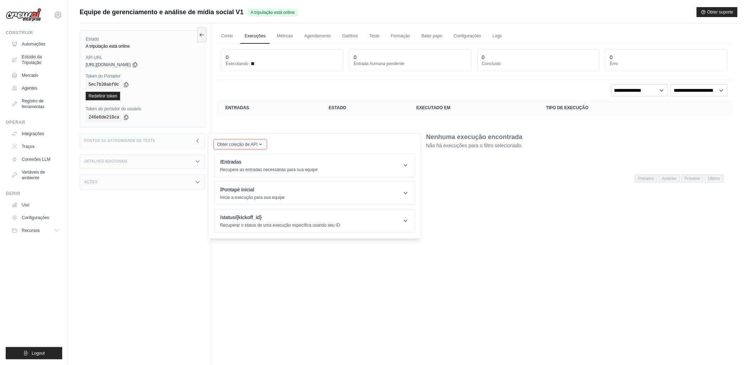
click at [231, 144] on span "Obter coleção de API" at bounding box center [237, 145] width 40 height 6
click at [244, 163] on div "Coleção de API do Postman" at bounding box center [254, 163] width 68 height 11
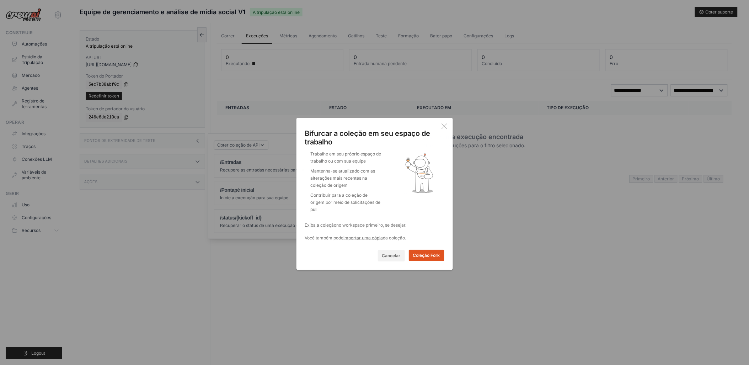
click at [434, 250] on button "Coleção Fork" at bounding box center [427, 255] width 36 height 11
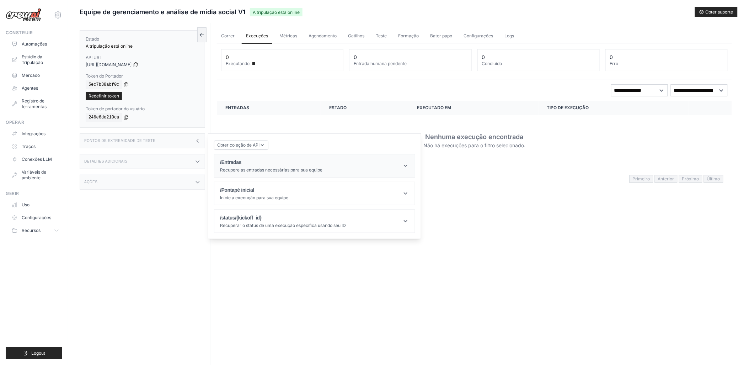
click at [271, 169] on div "/Entradas Recupere as entradas necessárias para sua equipe" at bounding box center [271, 166] width 102 height 14
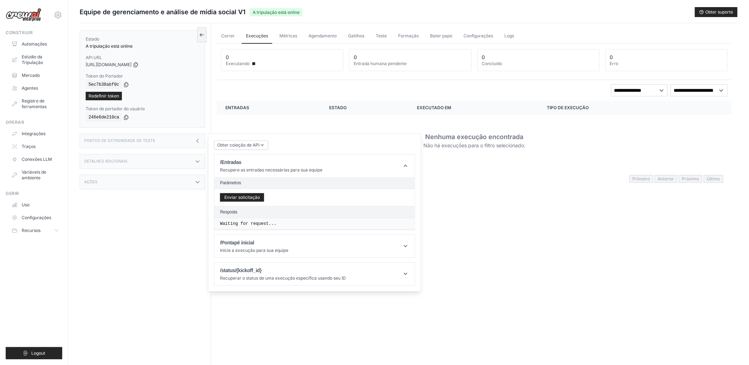
click at [123, 137] on div "Pontos de extremidade de teste" at bounding box center [143, 140] width 126 height 15
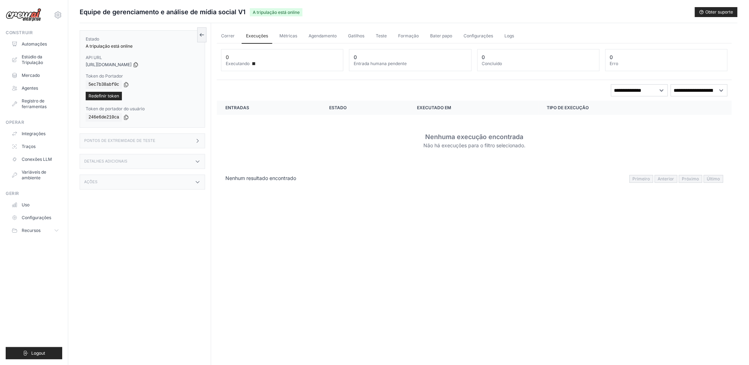
click at [185, 137] on div "Pontos de extremidade de teste" at bounding box center [143, 140] width 126 height 15
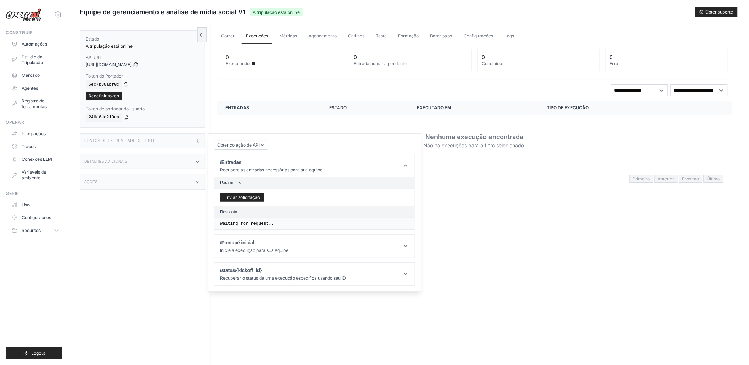
click at [158, 155] on div "Detalhes adicionais" at bounding box center [143, 161] width 126 height 15
click at [162, 223] on div "Ações" at bounding box center [143, 224] width 126 height 15
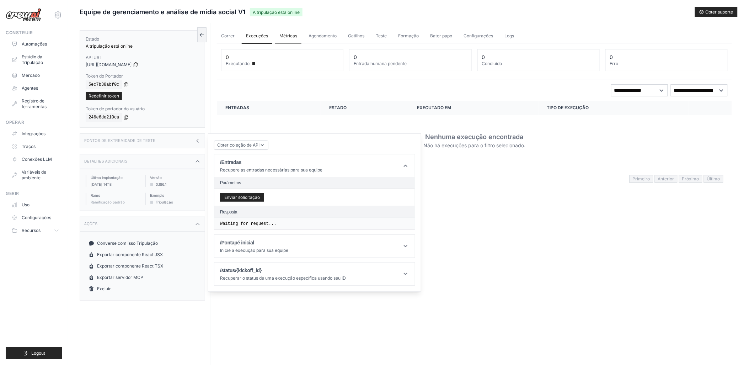
click at [285, 32] on link "Métricas" at bounding box center [288, 36] width 26 height 15
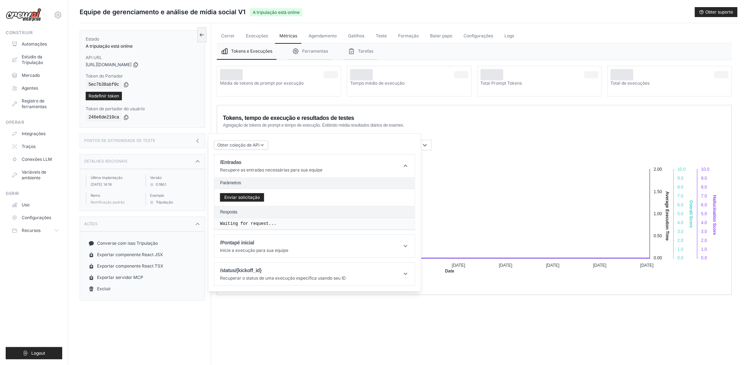
click at [195, 147] on div "Pontos de extremidade de teste" at bounding box center [143, 140] width 126 height 15
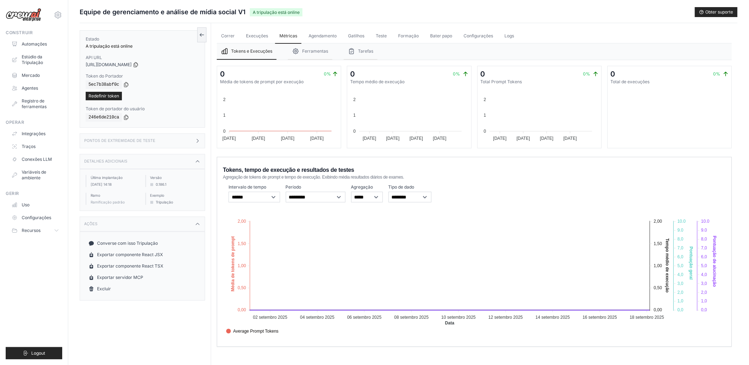
click at [196, 140] on icon at bounding box center [198, 141] width 6 height 6
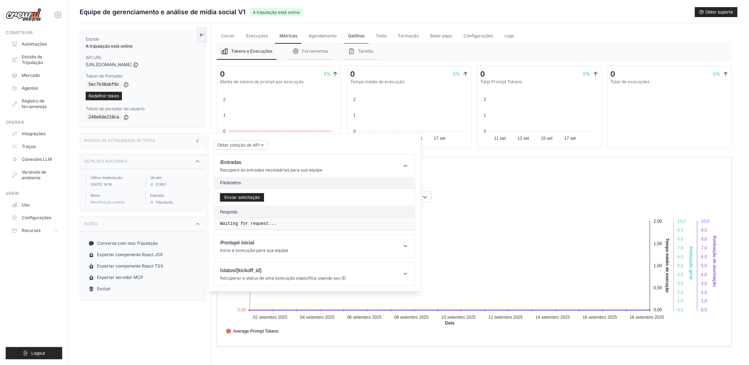
click at [346, 33] on link "Gatilhos" at bounding box center [356, 36] width 25 height 15
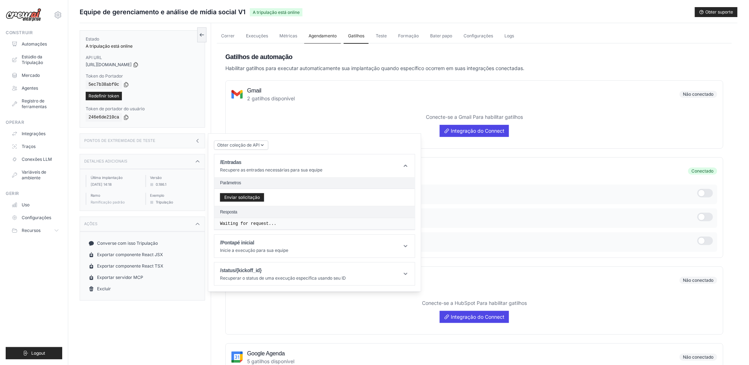
click at [328, 36] on link "Agendamento" at bounding box center [322, 36] width 37 height 15
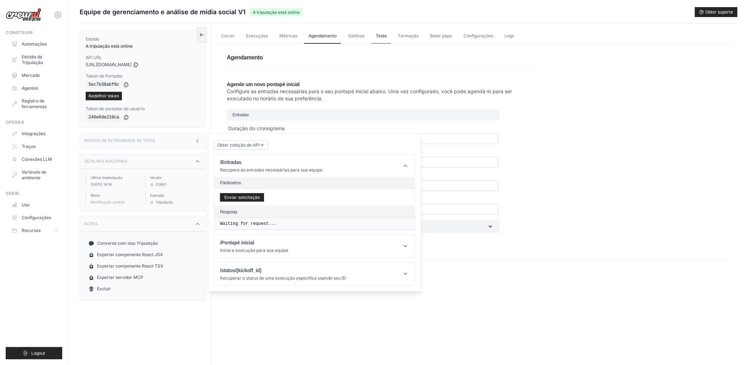
click at [376, 37] on link "Teste" at bounding box center [382, 36] width 20 height 15
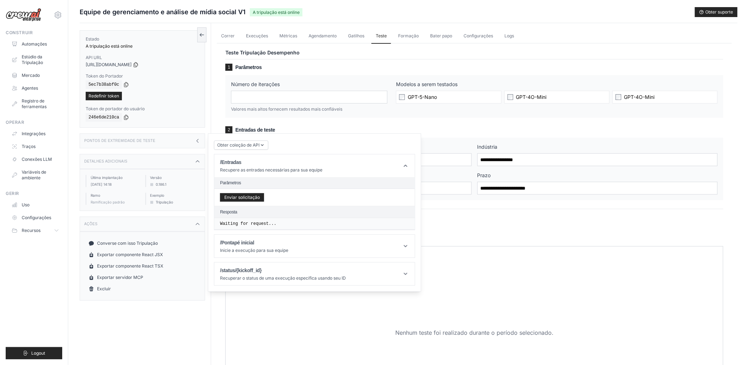
click at [214, 50] on div "Correr Execuções Métricas Agendamento Gatilhos Teste Formação Bater papo Config…" at bounding box center [474, 210] width 527 height 375
drag, startPoint x: 498, startPoint y: 262, endPoint x: 499, endPoint y: 256, distance: 6.1
click at [499, 260] on div "Resultados do teste Pontuação e média total de tokens" at bounding box center [475, 262] width 486 height 16
click at [196, 140] on icon at bounding box center [198, 141] width 6 height 6
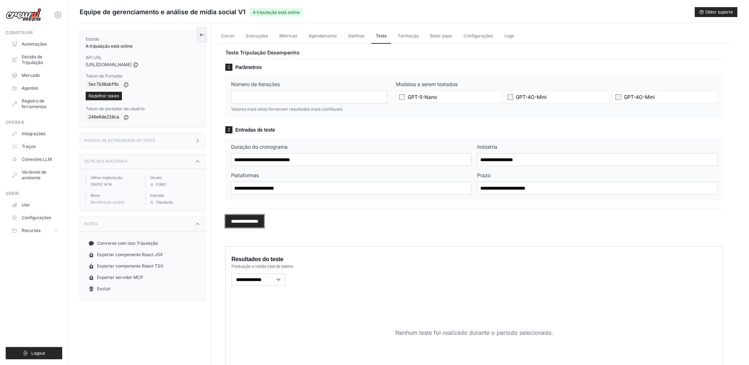
click at [258, 220] on input "*********" at bounding box center [245, 221] width 39 height 13
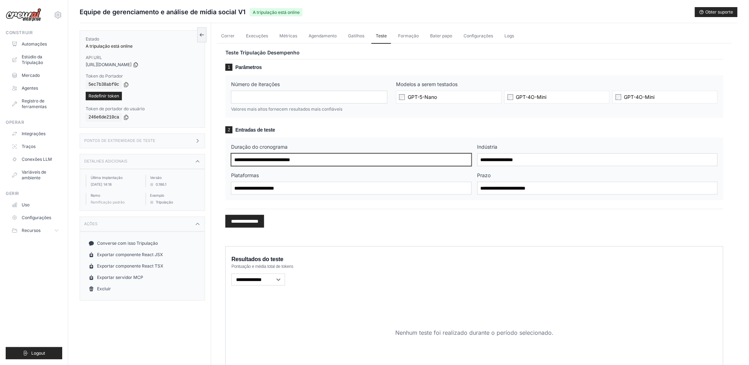
click at [263, 158] on input "Duração do cronograma" at bounding box center [351, 159] width 240 height 13
type input "*"
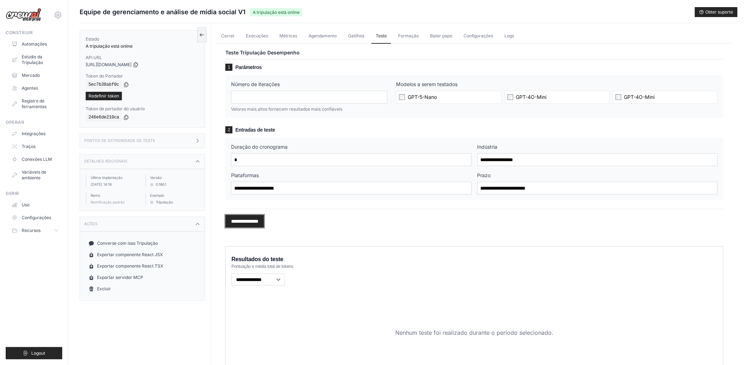
click at [244, 221] on input "*********" at bounding box center [245, 221] width 39 height 13
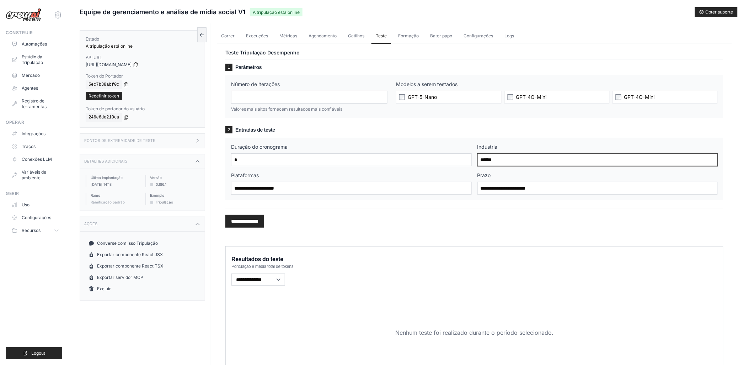
type input "******"
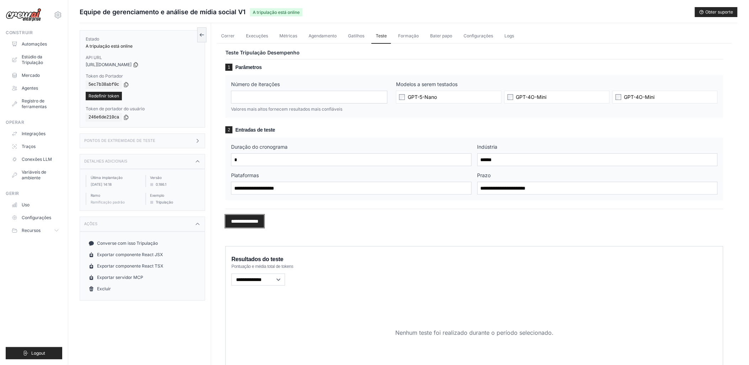
click at [253, 222] on input "*********" at bounding box center [245, 221] width 39 height 13
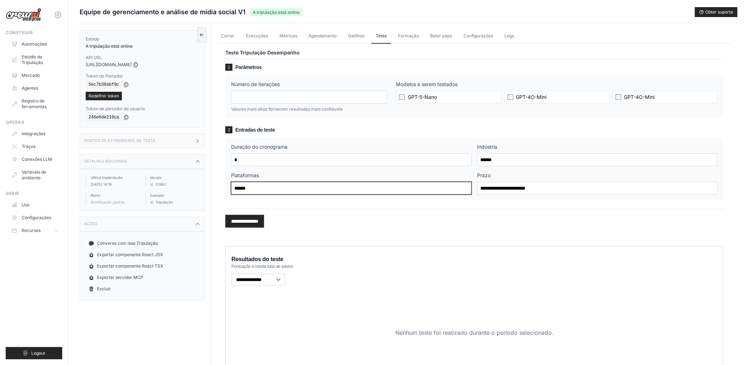
type input "******"
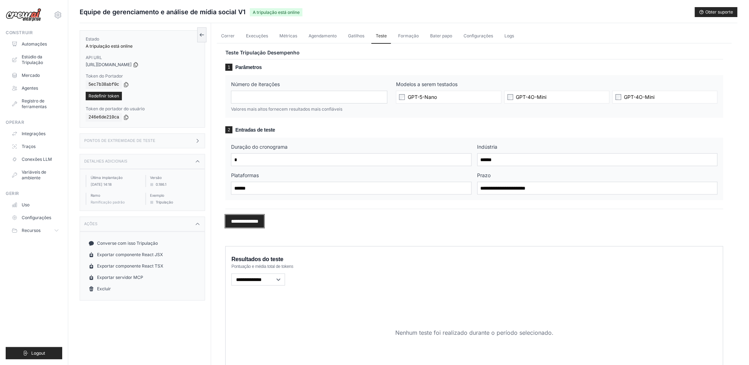
click at [240, 218] on input "*********" at bounding box center [245, 221] width 39 height 13
type input "*"
click at [245, 222] on input "*********" at bounding box center [245, 221] width 39 height 13
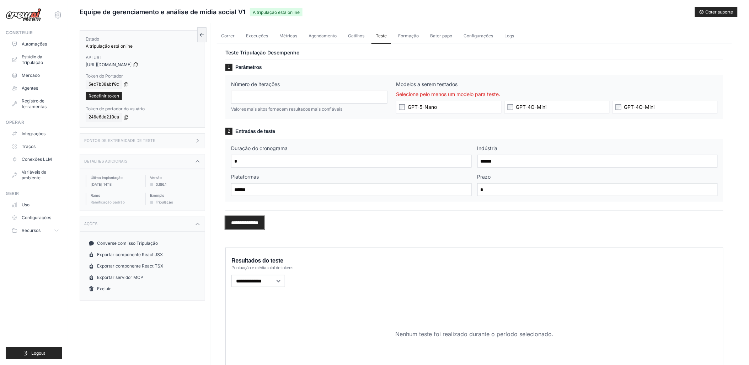
click at [246, 221] on input "*********" at bounding box center [245, 222] width 39 height 13
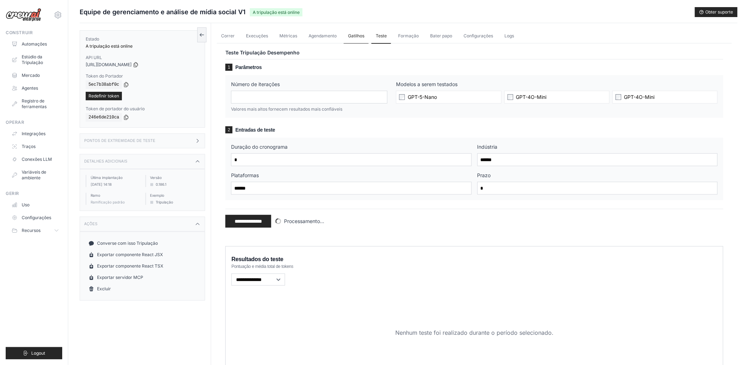
click at [351, 34] on link "Gatilhos" at bounding box center [356, 36] width 25 height 15
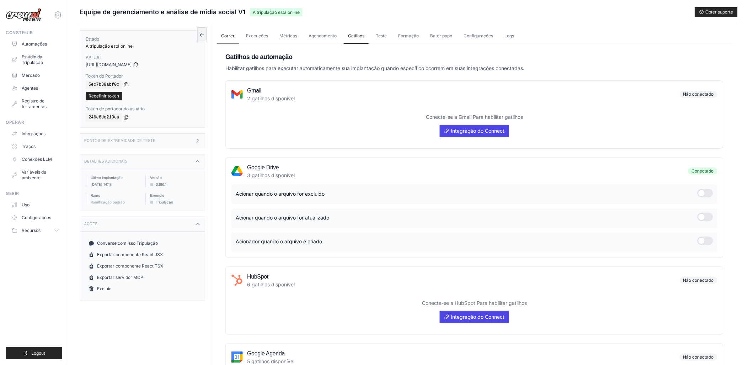
click at [228, 35] on link "Correr" at bounding box center [228, 36] width 22 height 15
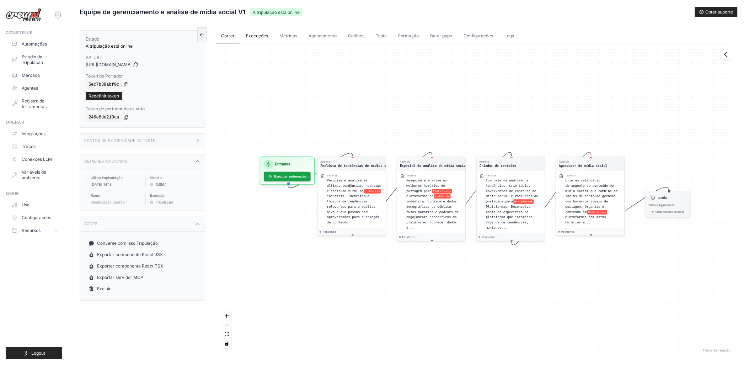
click at [254, 38] on link "Execuções" at bounding box center [257, 36] width 31 height 15
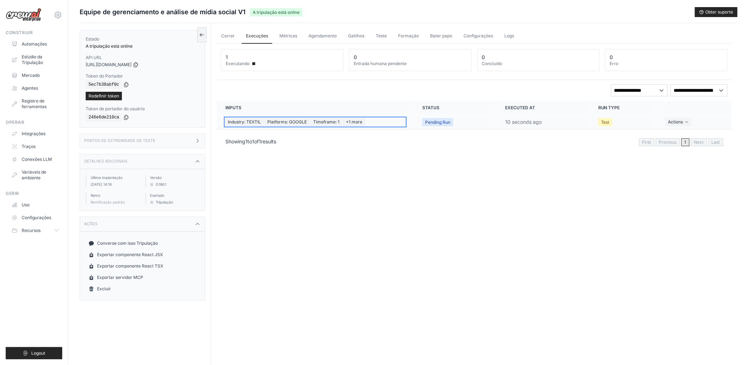
click at [286, 122] on span "Platforms: GOOGLE" at bounding box center [287, 122] width 44 height 8
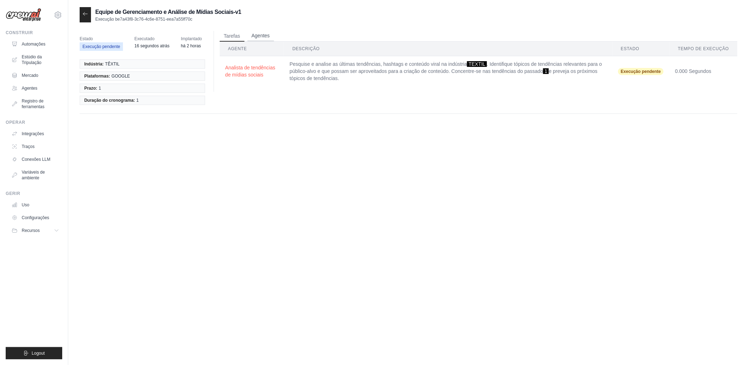
click at [260, 33] on button "Agentes" at bounding box center [261, 36] width 27 height 11
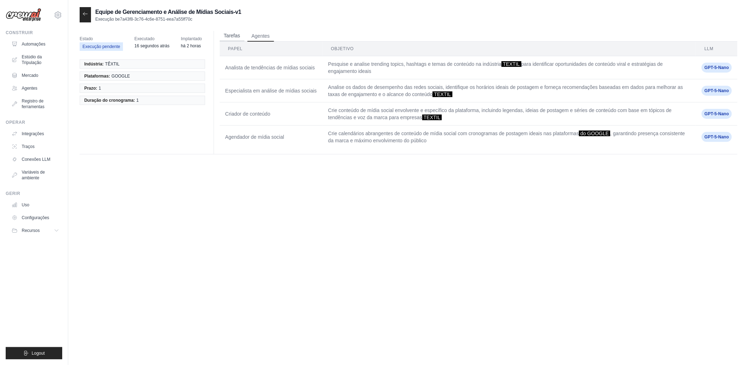
click at [227, 36] on button "Tarefas" at bounding box center [232, 36] width 25 height 11
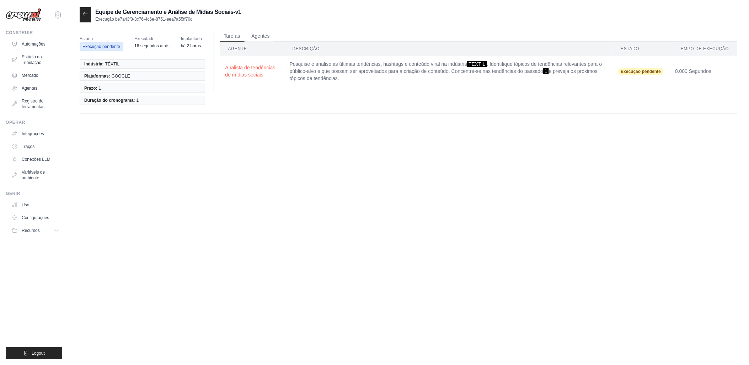
click at [82, 13] on div at bounding box center [85, 14] width 11 height 15
click at [83, 15] on icon at bounding box center [86, 14] width 6 height 6
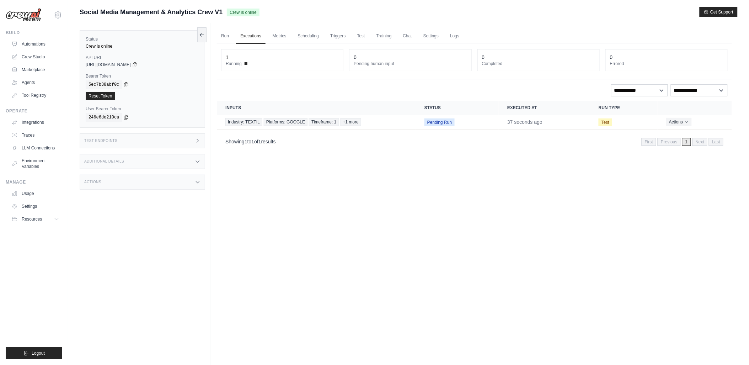
click at [82, 15] on span "Social Media Management & Analytics Crew V1" at bounding box center [151, 12] width 143 height 10
click at [201, 39] on button at bounding box center [201, 34] width 9 height 15
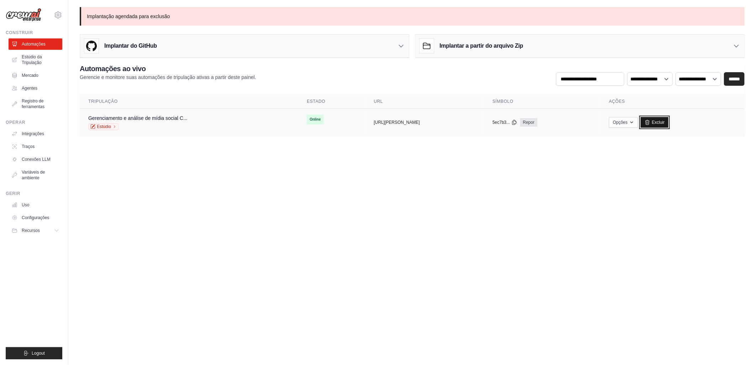
click at [664, 124] on font "Excluir" at bounding box center [657, 123] width 13 height 6
click at [664, 122] on font "Excluir" at bounding box center [657, 123] width 13 height 6
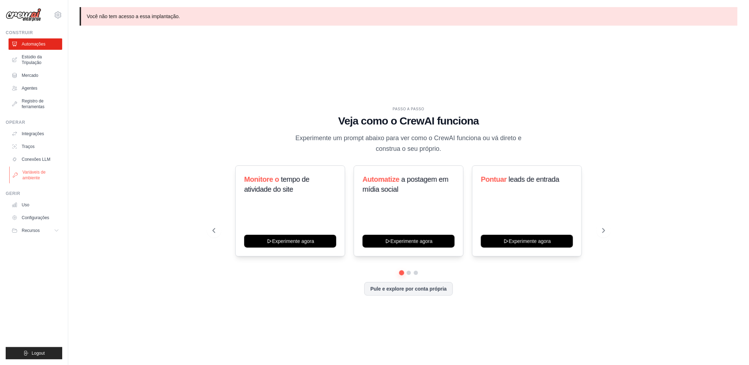
click at [29, 172] on font "Variáveis de ambiente" at bounding box center [41, 174] width 38 height 11
